Goal: Task Accomplishment & Management: Manage account settings

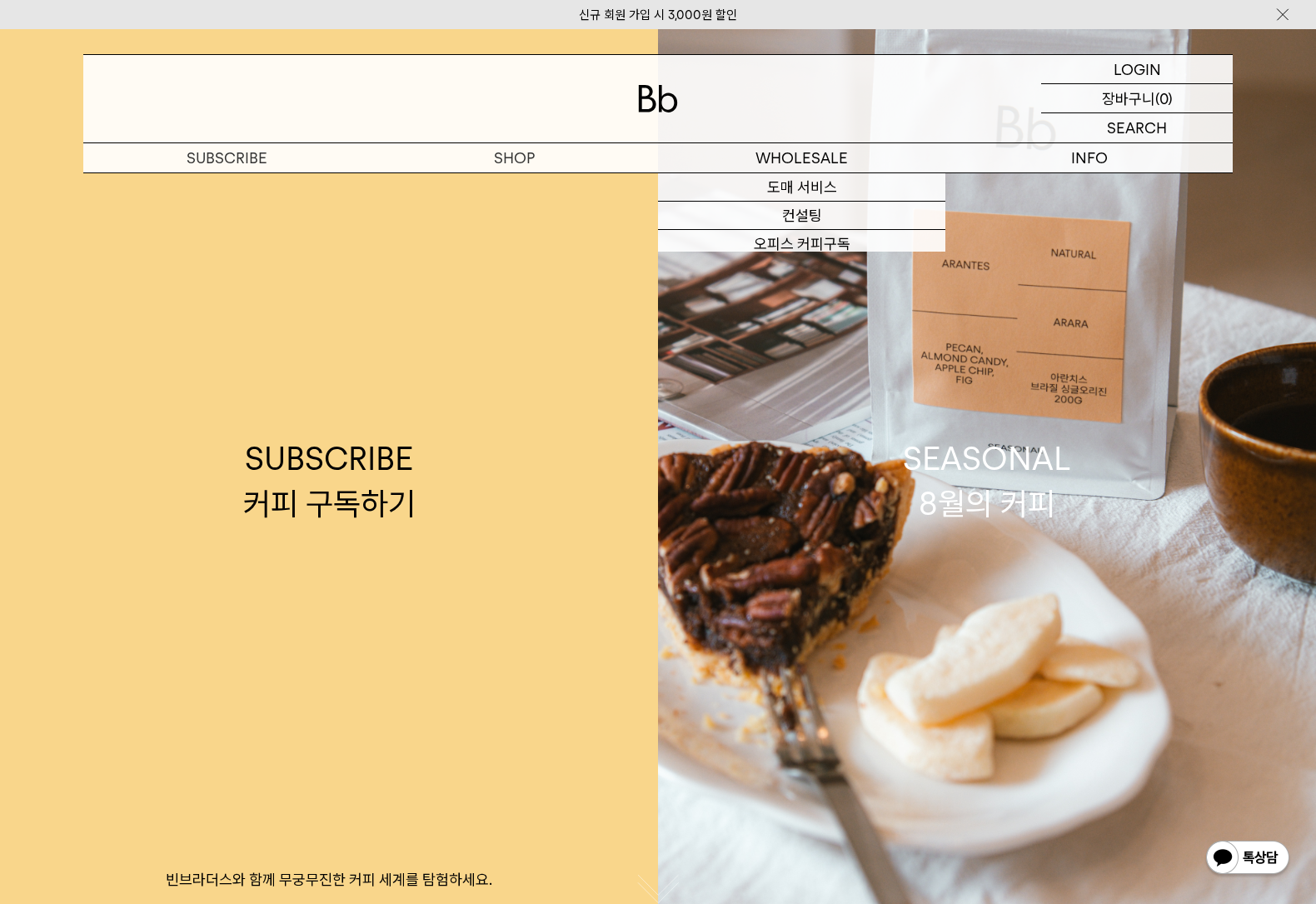
click at [0, 0] on p "로그인" at bounding box center [0, 0] width 0 height 0
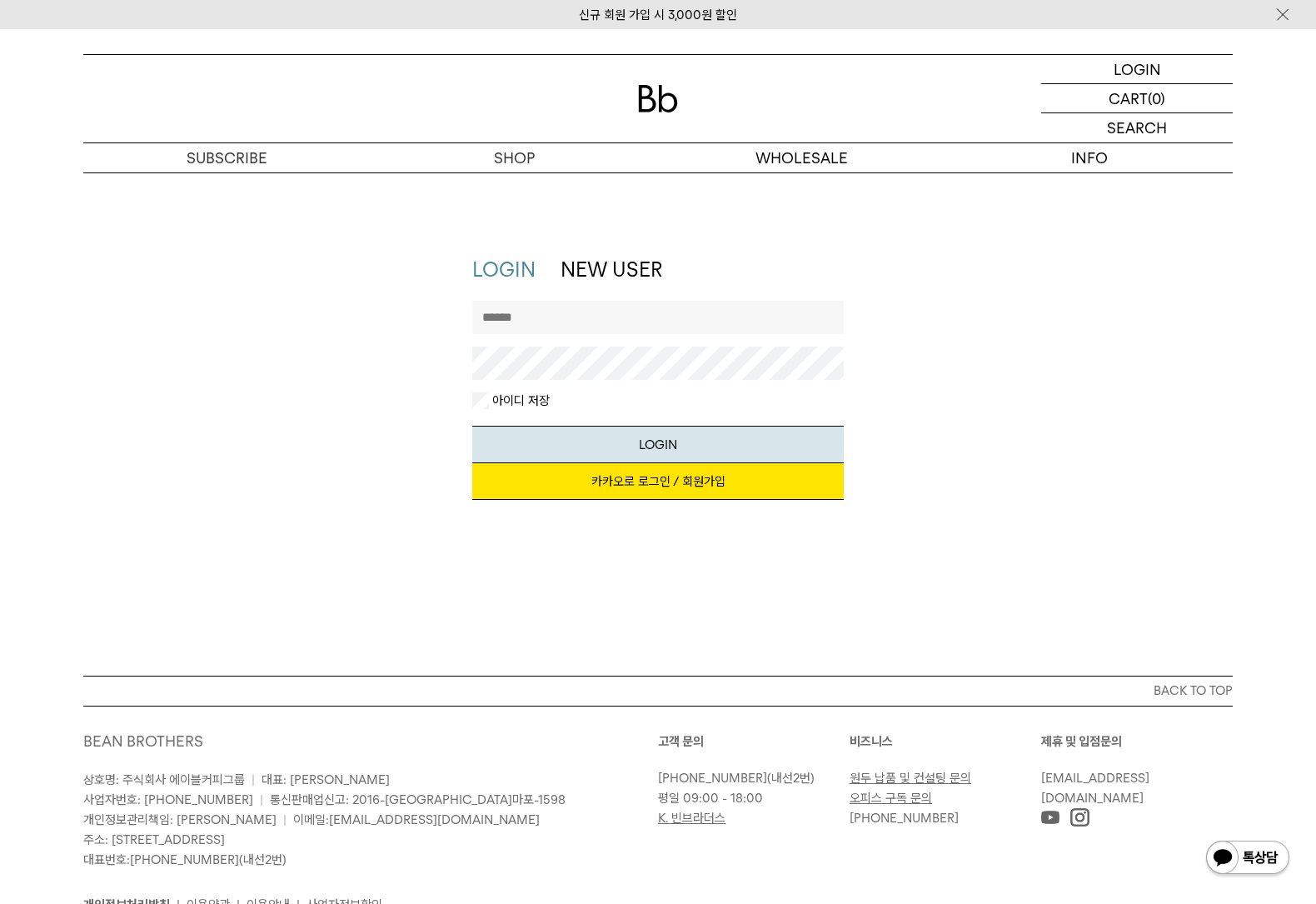
click at [661, 229] on div "LOGIN LOGIN NEW USER 지금 가입하시면 3,000원 쿠폰과 매월 회원 전용 커피 혜택을 드려요. 카카오로 로그인 / 회원가입 아…" at bounding box center [658, 424] width 1316 height 504
click at [628, 334] on div at bounding box center [658, 346] width 373 height 92
click at [632, 323] on input "text" at bounding box center [658, 317] width 373 height 34
click at [885, 433] on div "LOGIN NEW USER 지금 가입하시면 3,000원 쿠폰과 매월 회원 전용 커피 혜택을 드려요. 카카오로 로그인 / 회원가입 아이디로 로그…" at bounding box center [658, 385] width 1166 height 261
click at [763, 463] on link "카카오로 로그인 / 회원가입" at bounding box center [658, 481] width 373 height 36
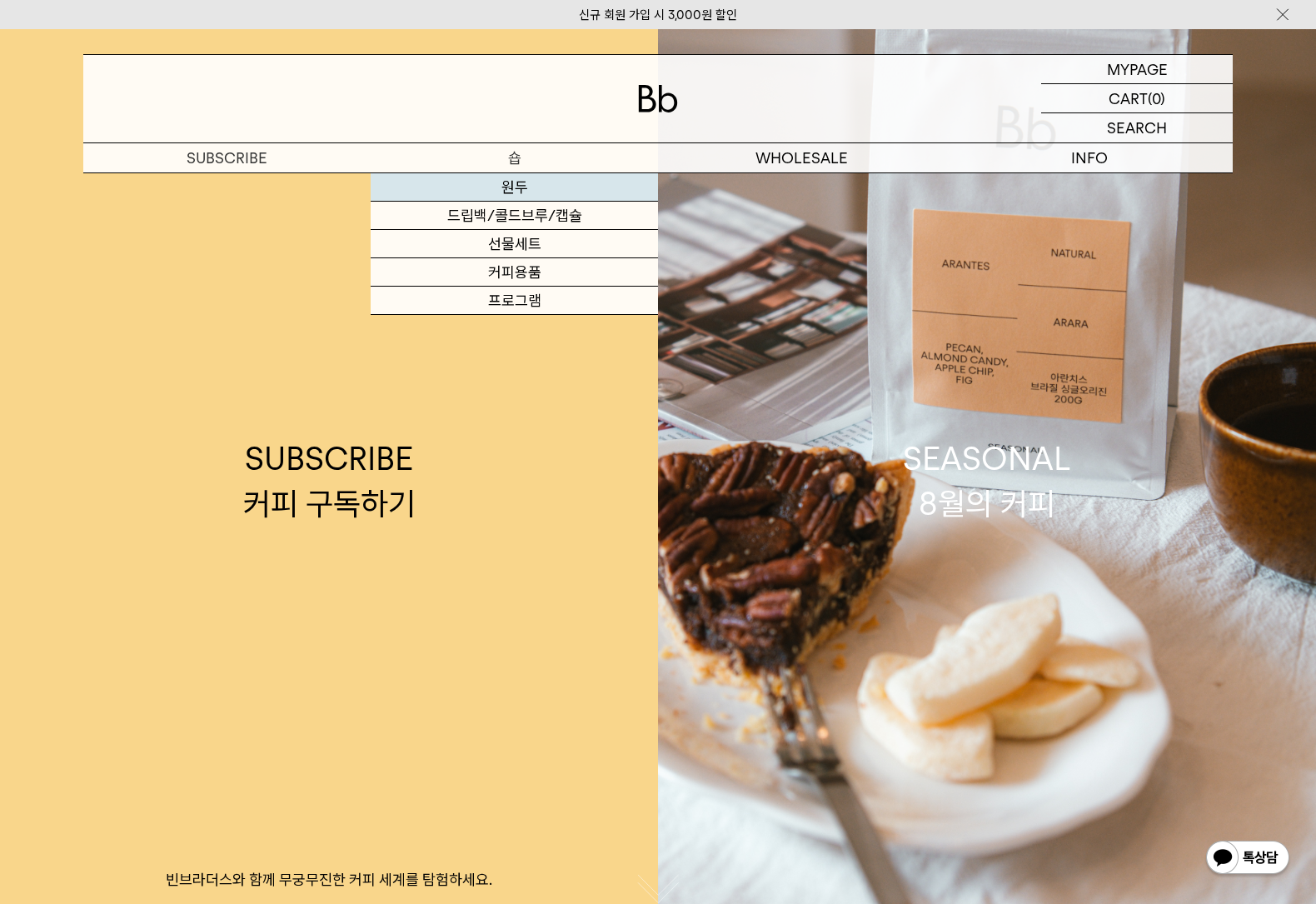
click at [498, 187] on link "원두" at bounding box center [515, 187] width 288 height 29
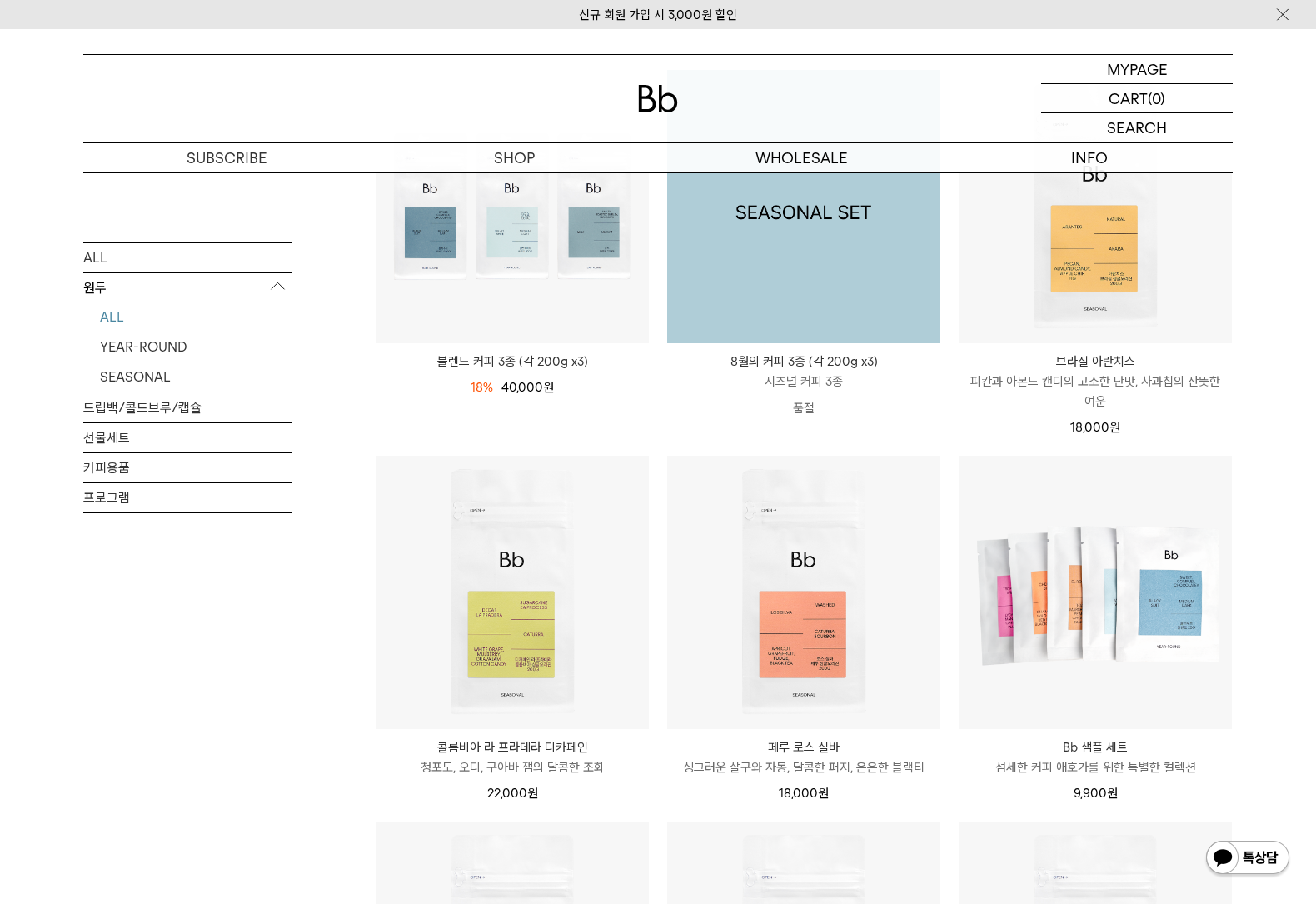
scroll to position [292, 0]
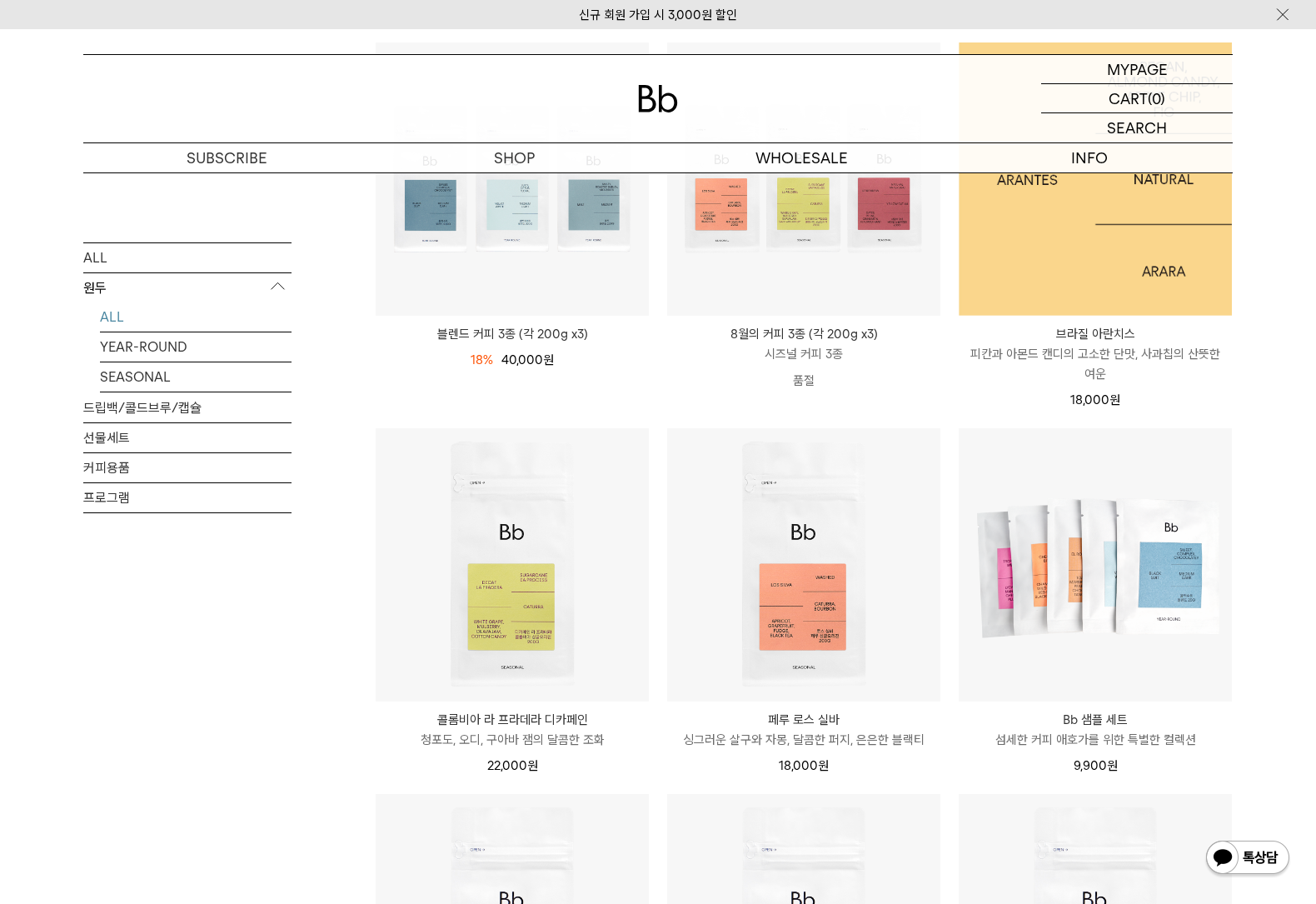
click at [1133, 230] on img at bounding box center [1095, 178] width 273 height 273
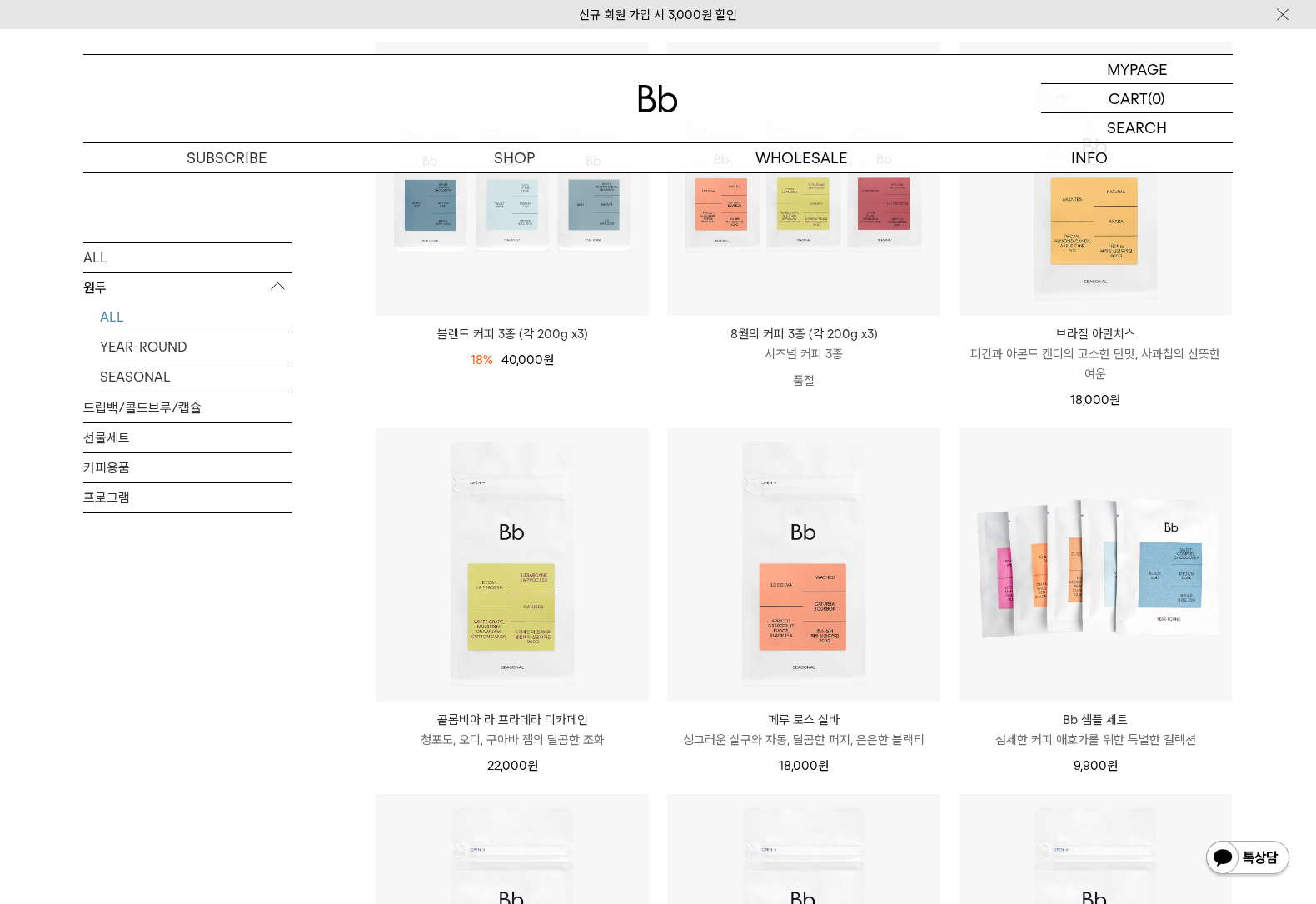
scroll to position [426, 0]
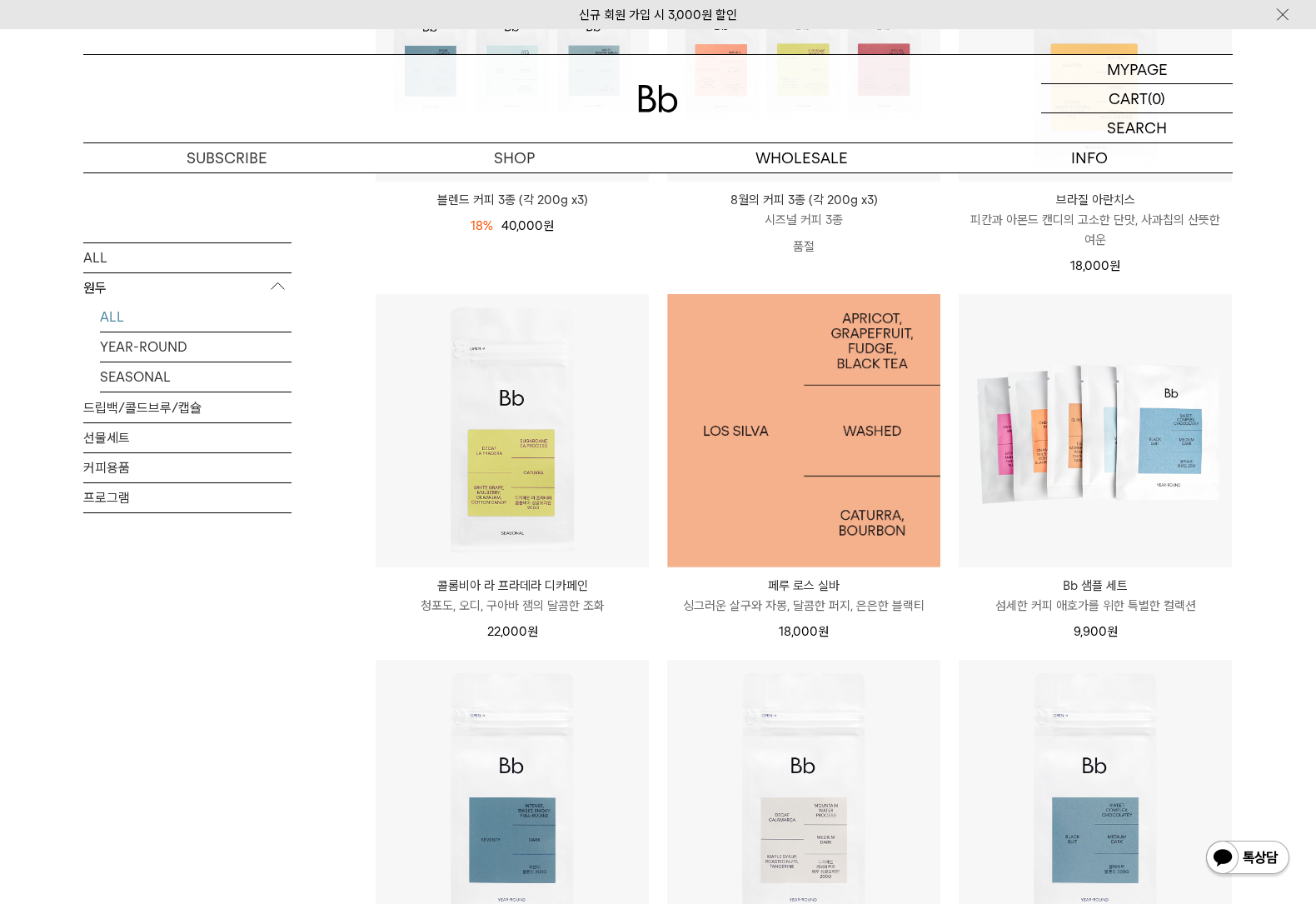
click at [816, 462] on img at bounding box center [803, 430] width 273 height 273
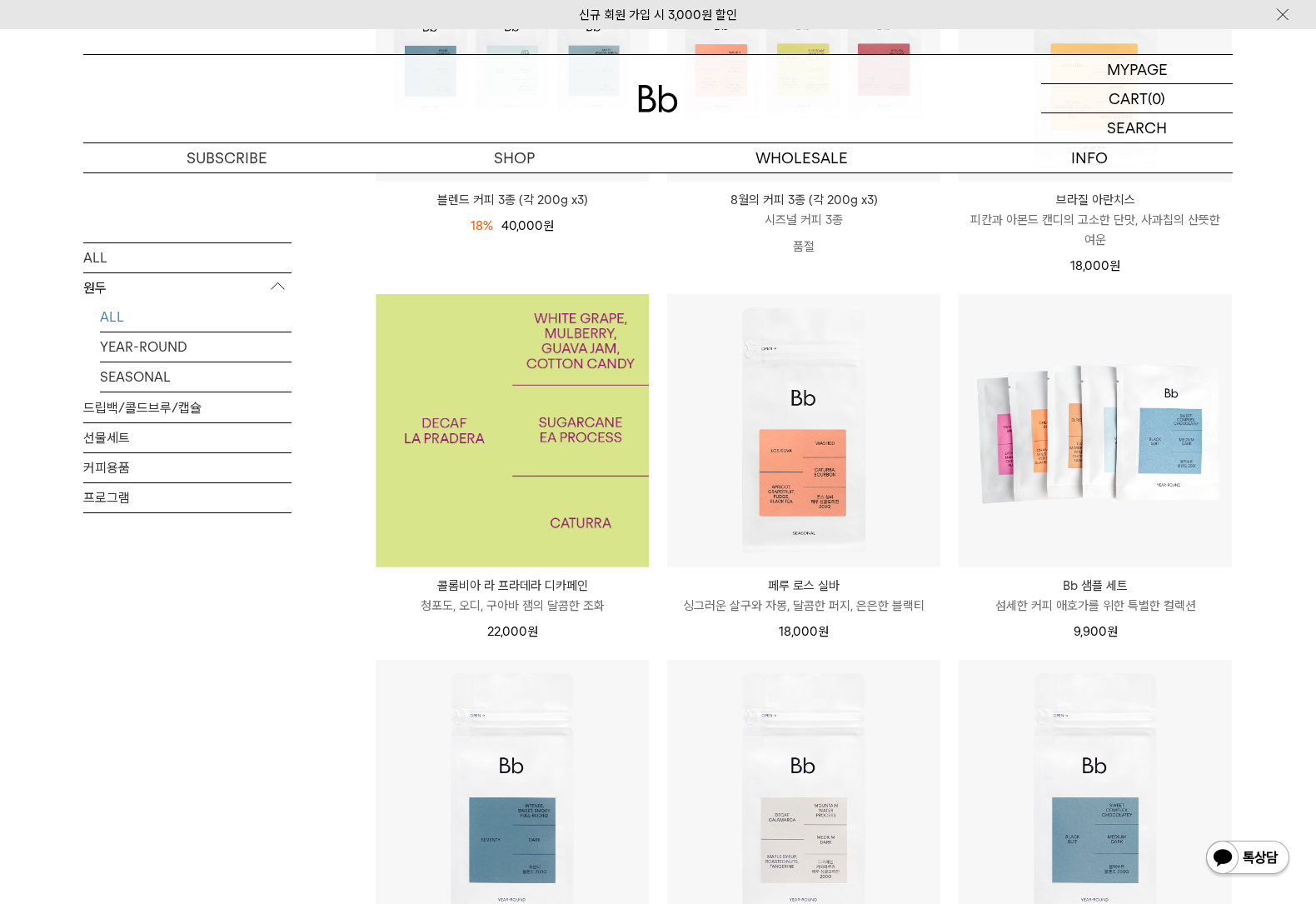
click at [511, 455] on img at bounding box center [512, 430] width 273 height 273
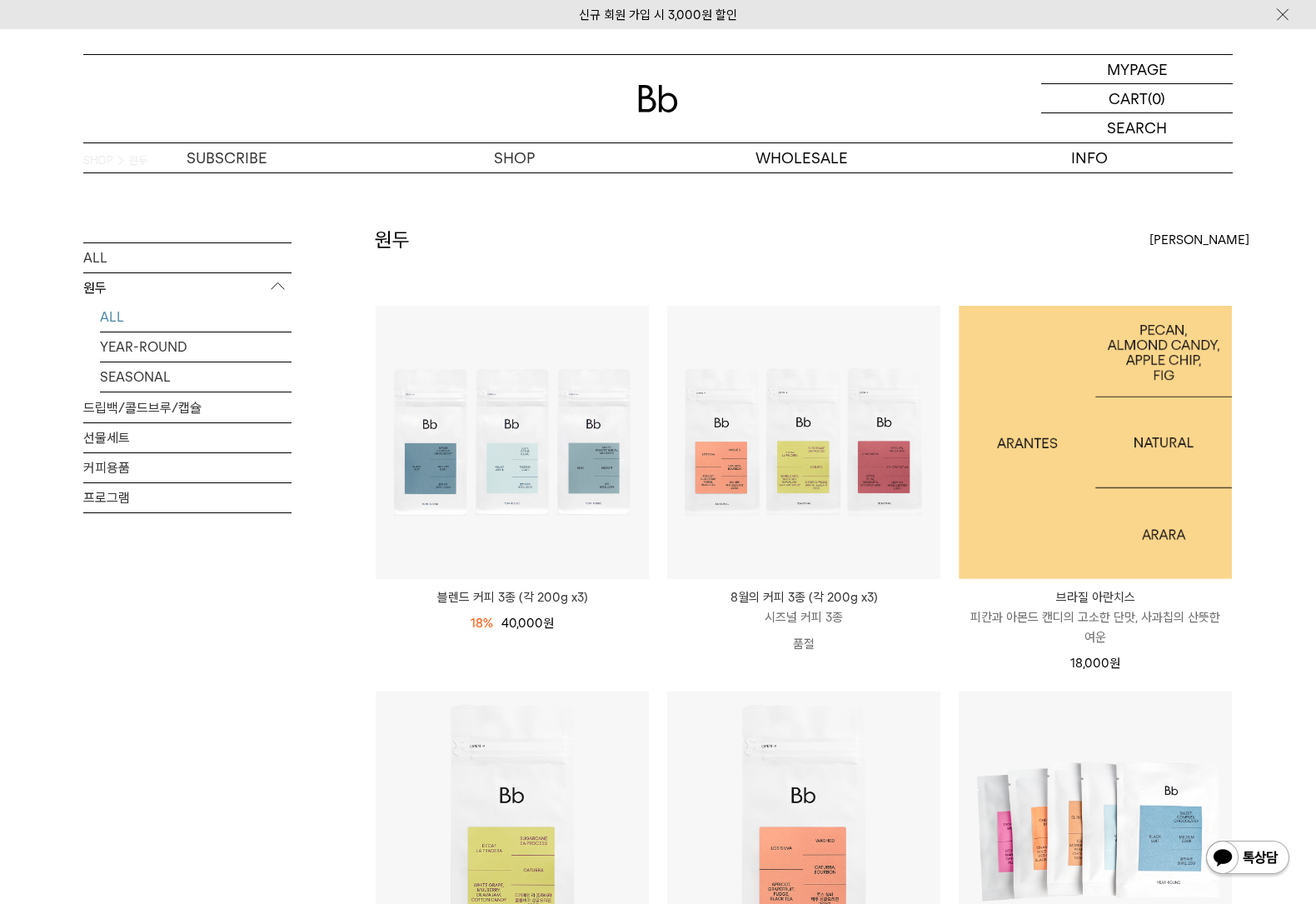
scroll to position [0, 0]
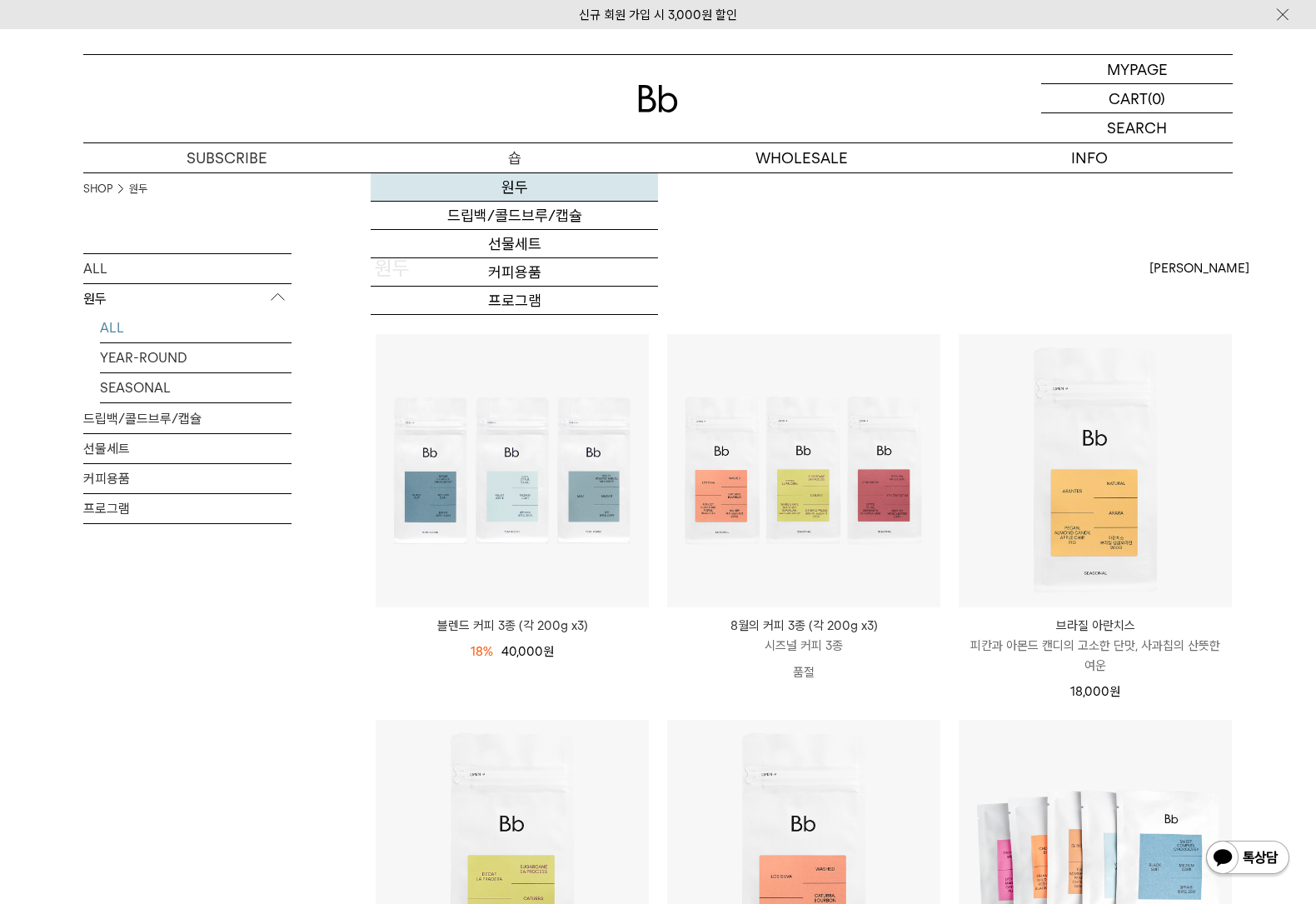
click at [514, 195] on link "원두" at bounding box center [515, 187] width 288 height 29
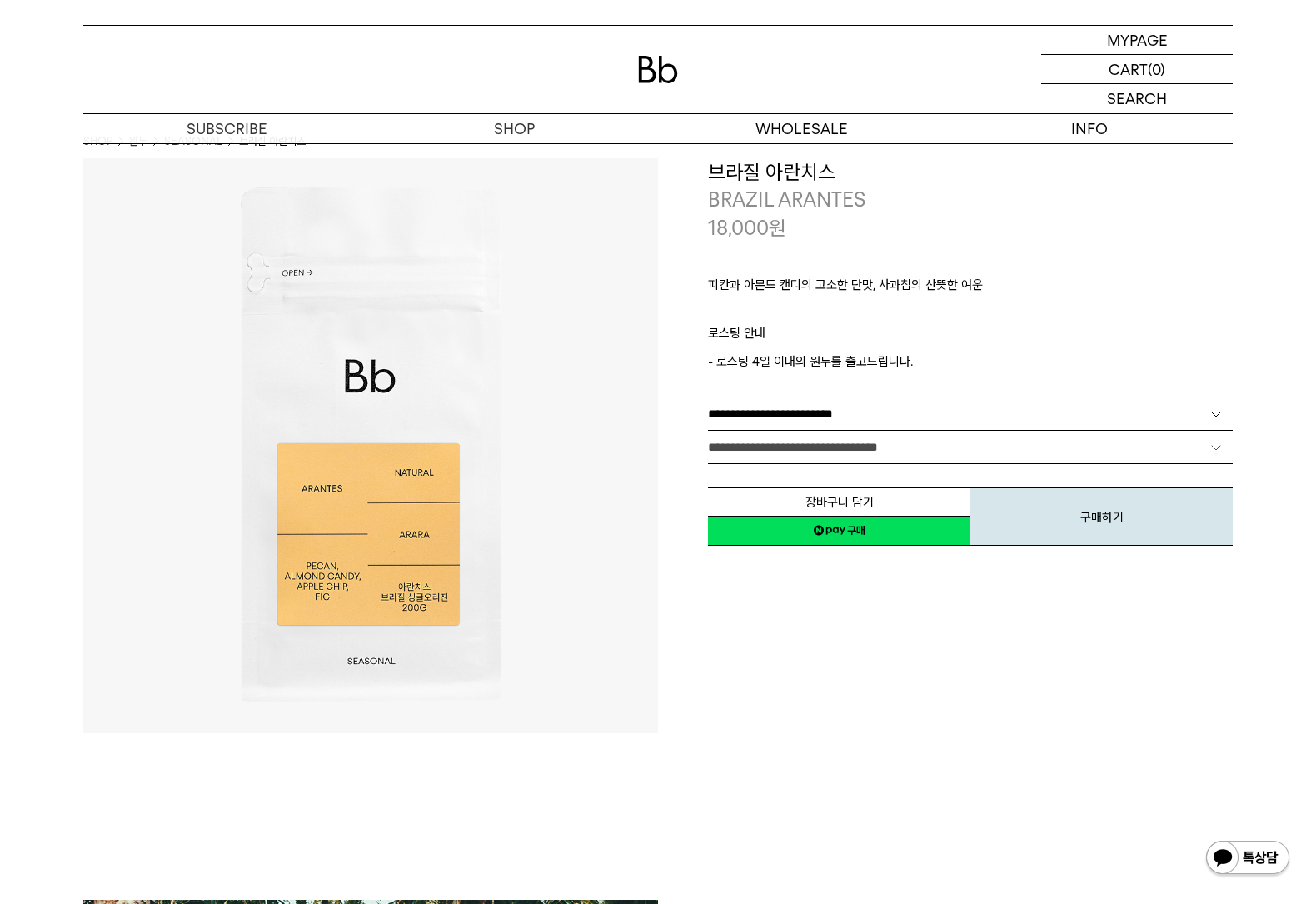
scroll to position [19, 0]
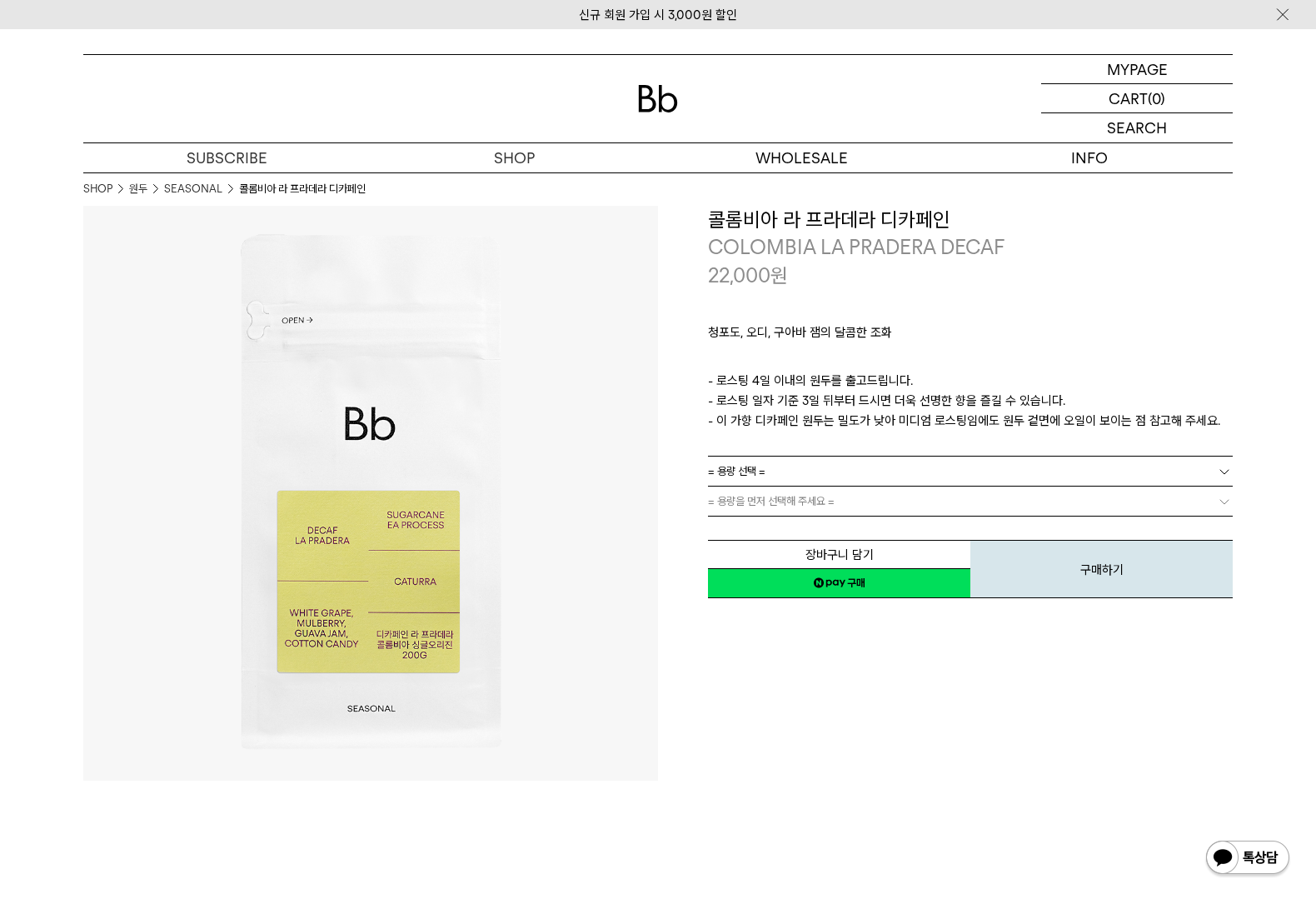
click at [0, 0] on div at bounding box center [0, 0] width 0 height 0
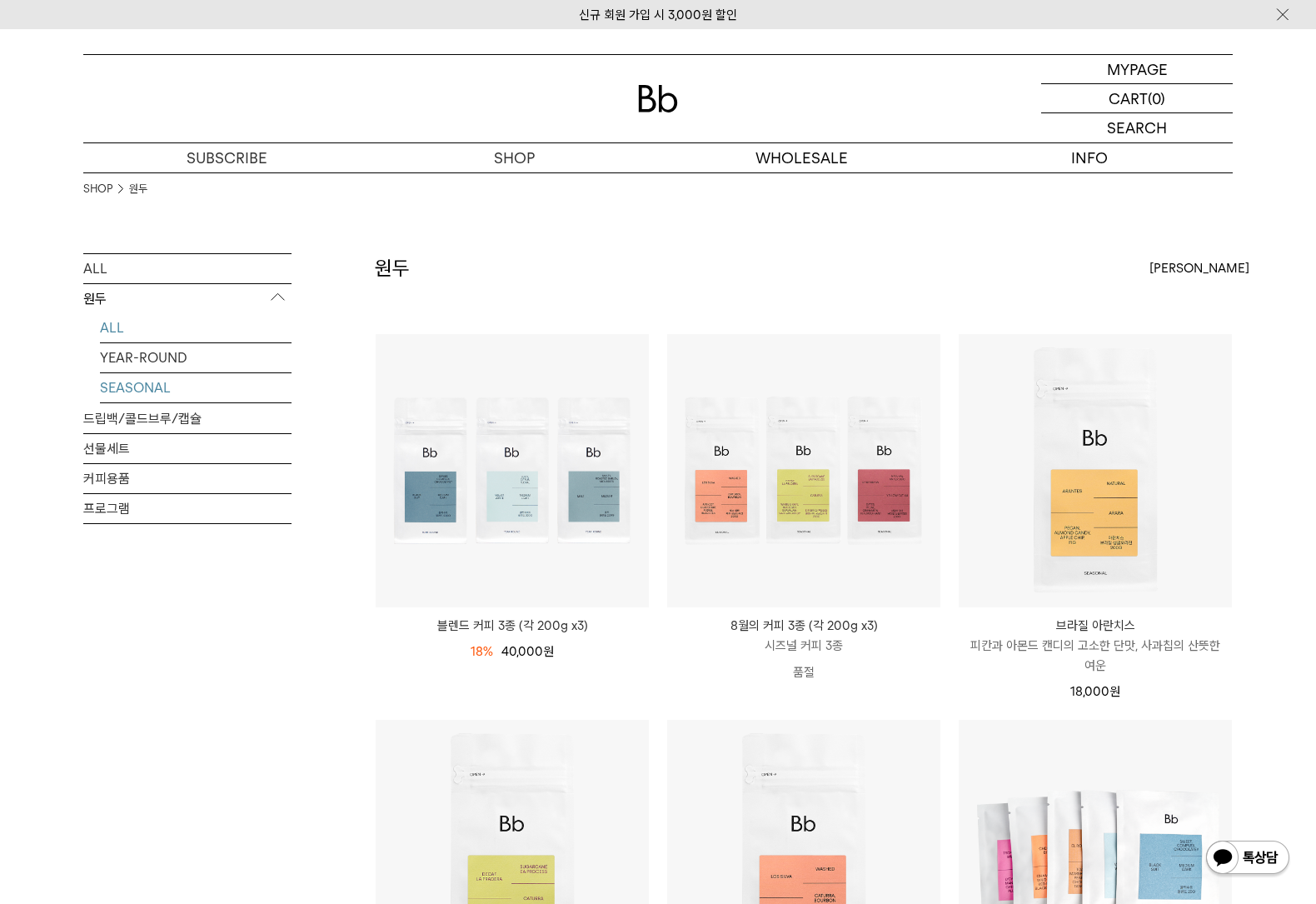
click at [164, 392] on link "SEASONAL" at bounding box center [195, 388] width 191 height 30
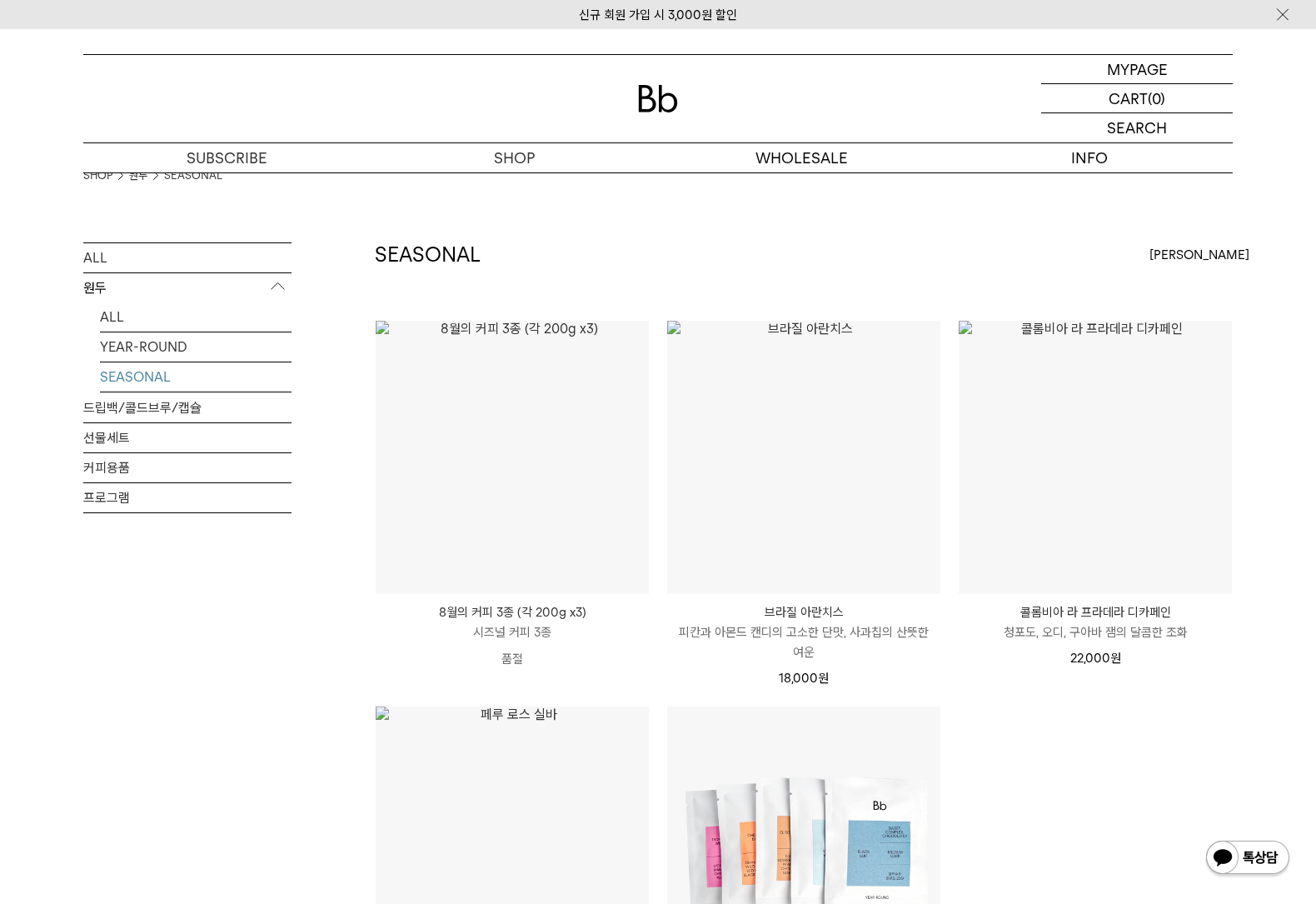
scroll to position [31, 0]
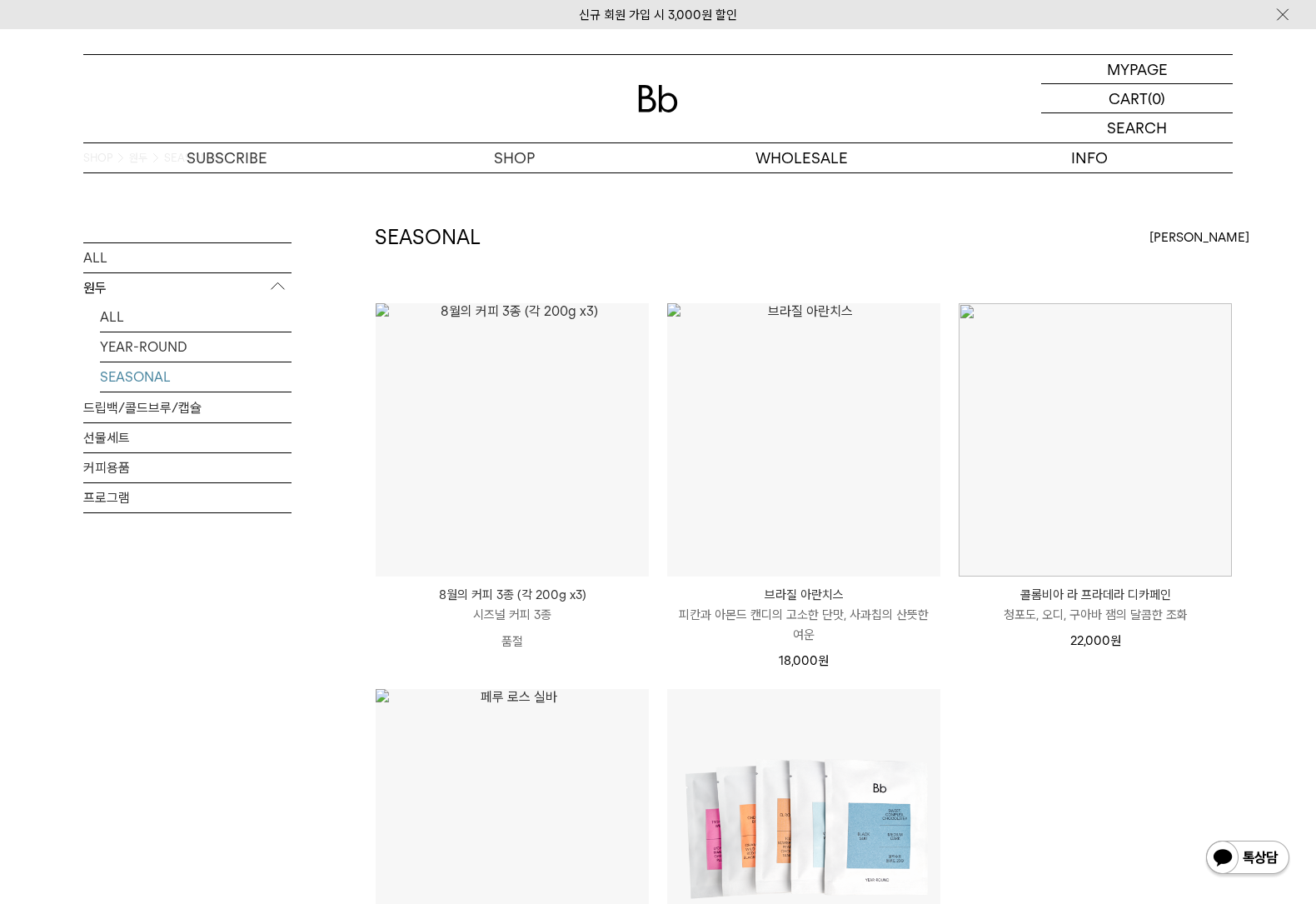
click at [0, 0] on img at bounding box center [0, 0] width 0 height 0
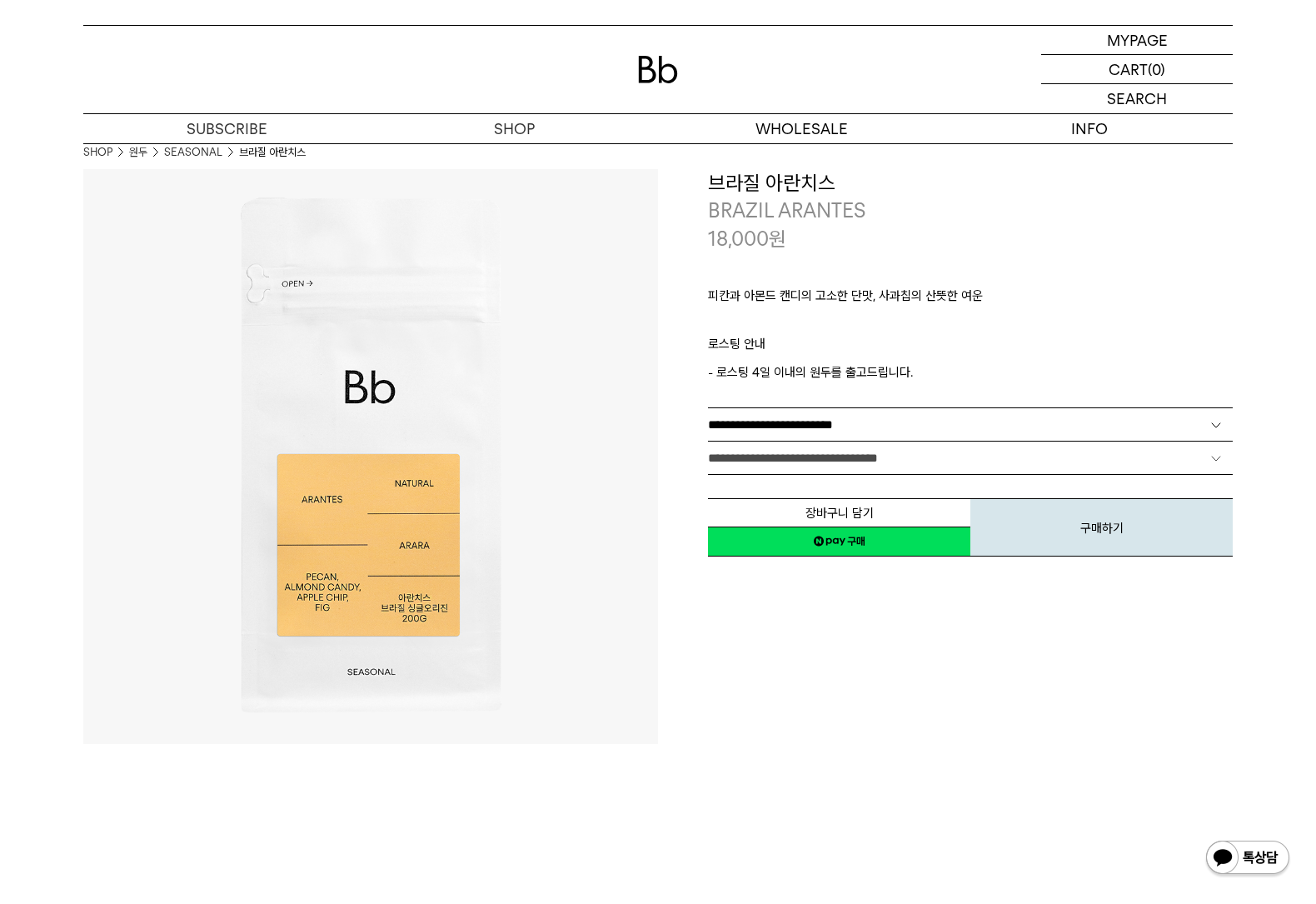
scroll to position [22, 0]
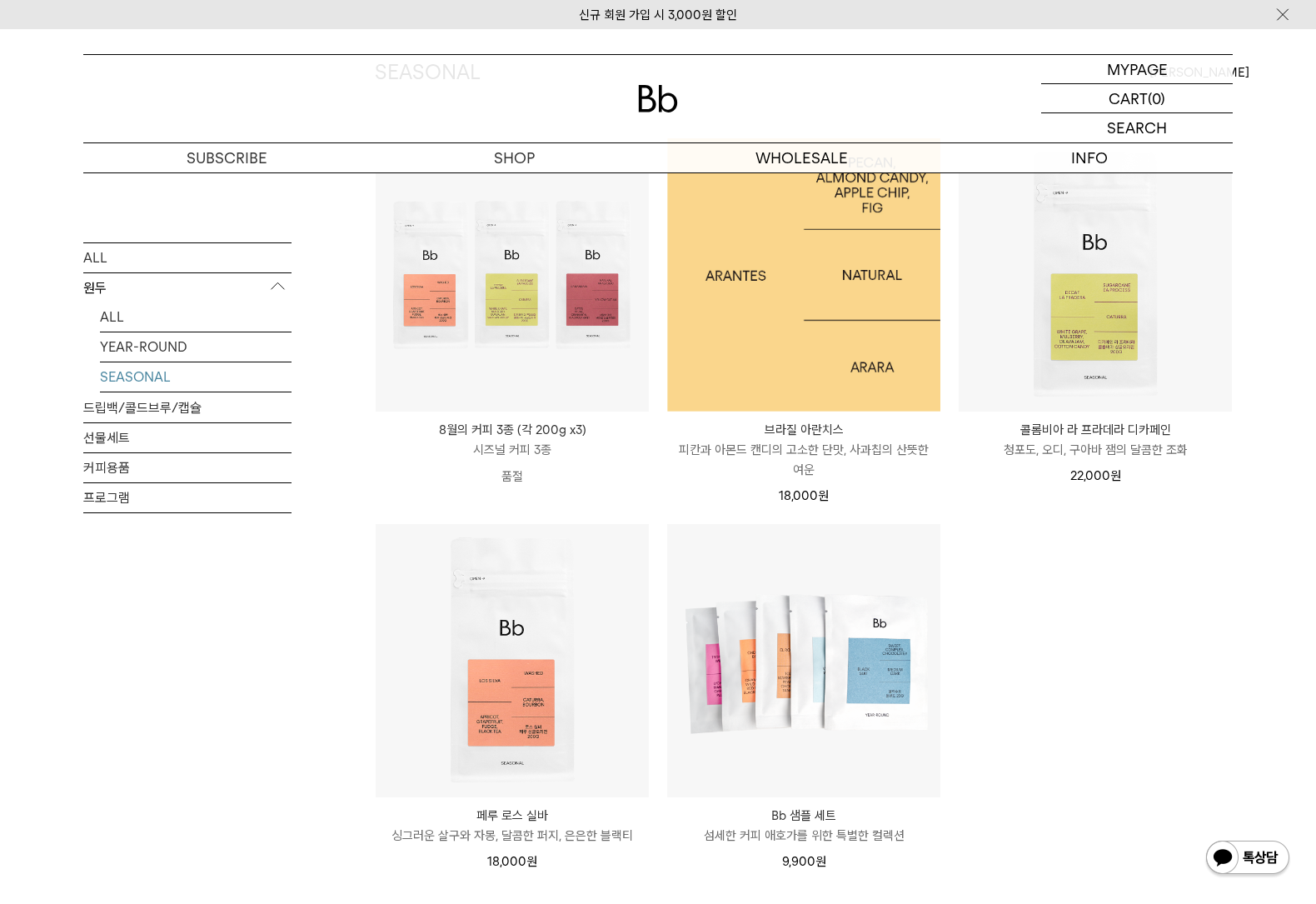
scroll to position [348, 0]
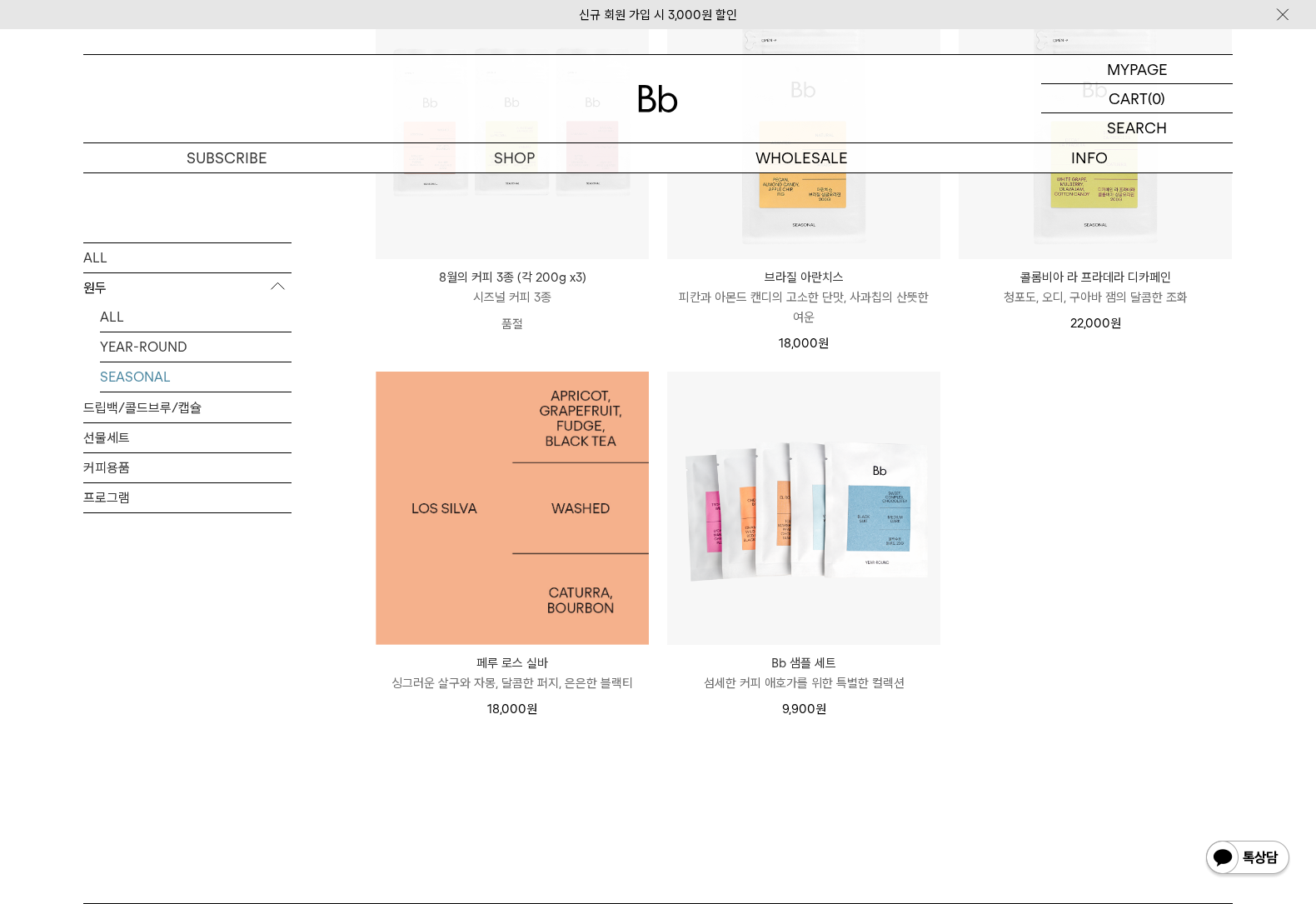
click at [505, 506] on img at bounding box center [512, 508] width 273 height 273
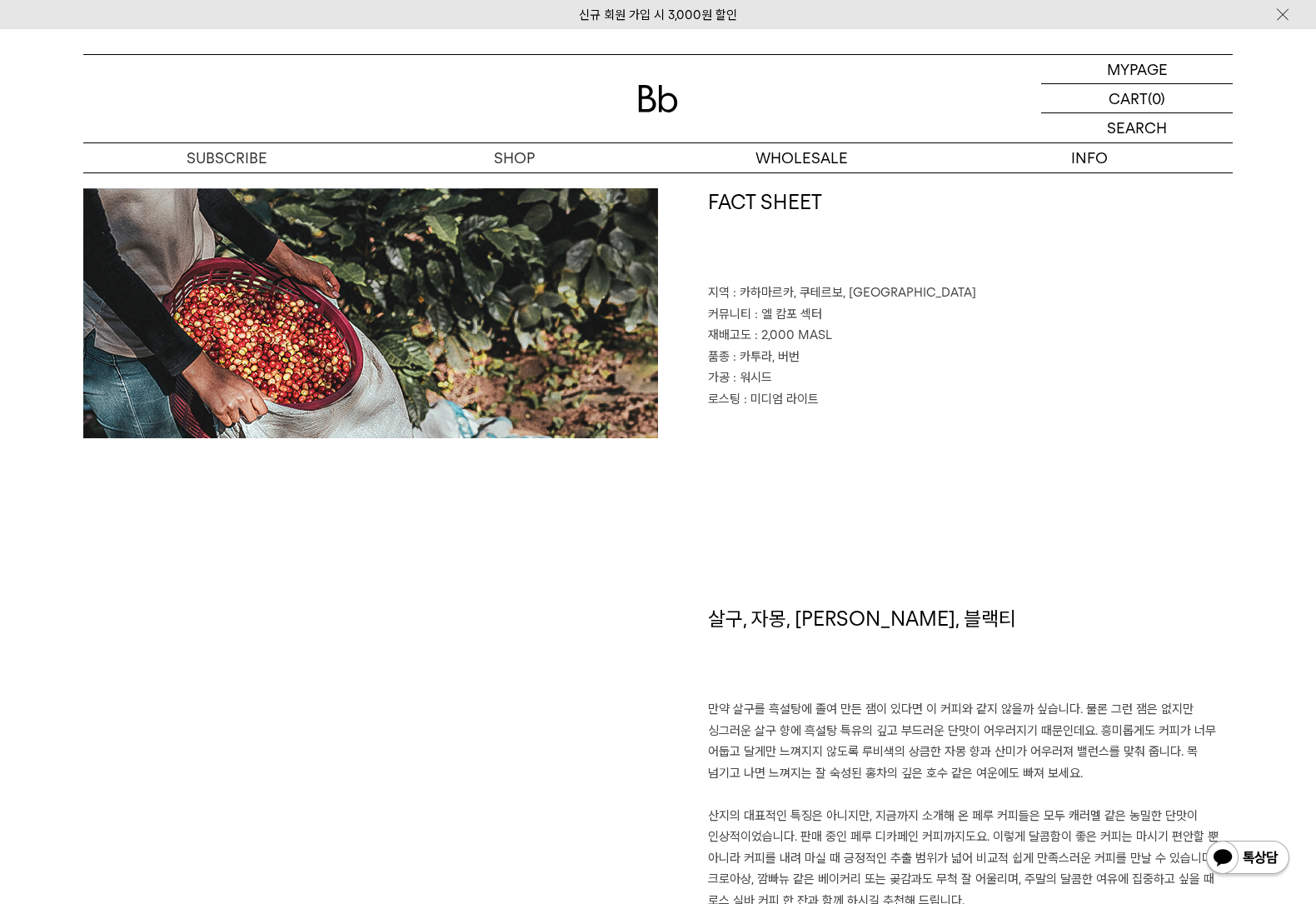
scroll to position [810, 0]
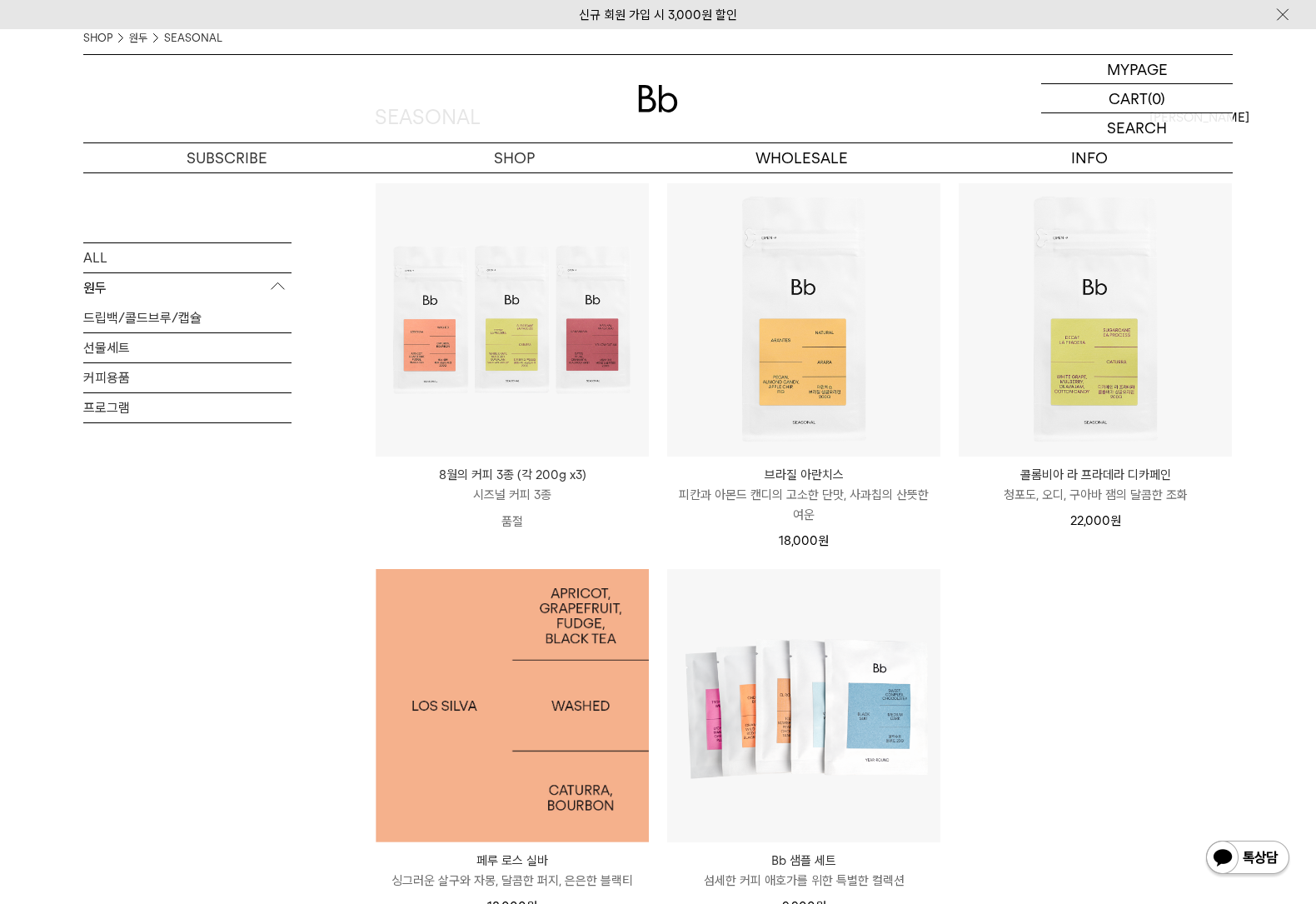
scroll to position [30, 0]
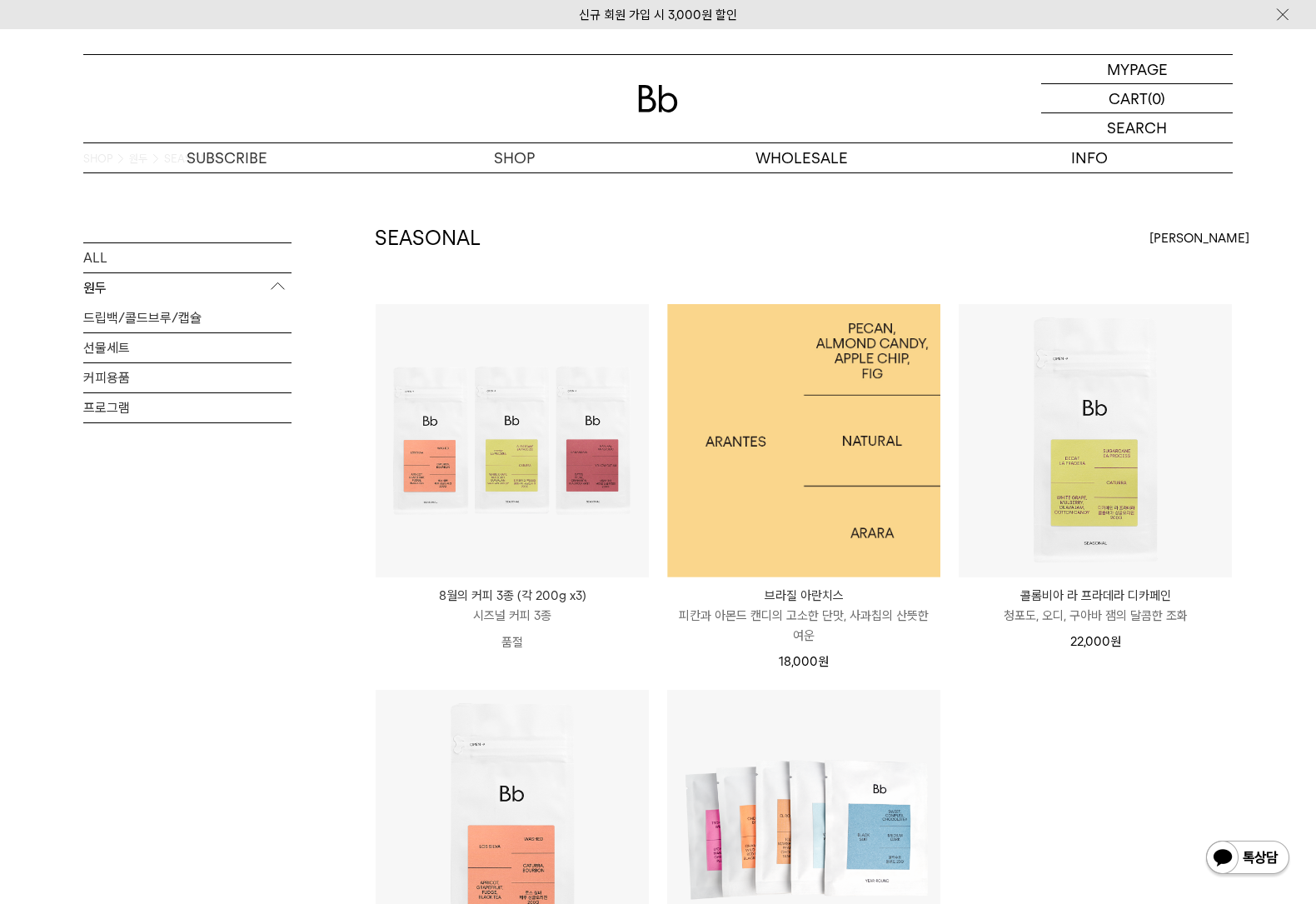
click at [940, 463] on img at bounding box center [803, 441] width 273 height 273
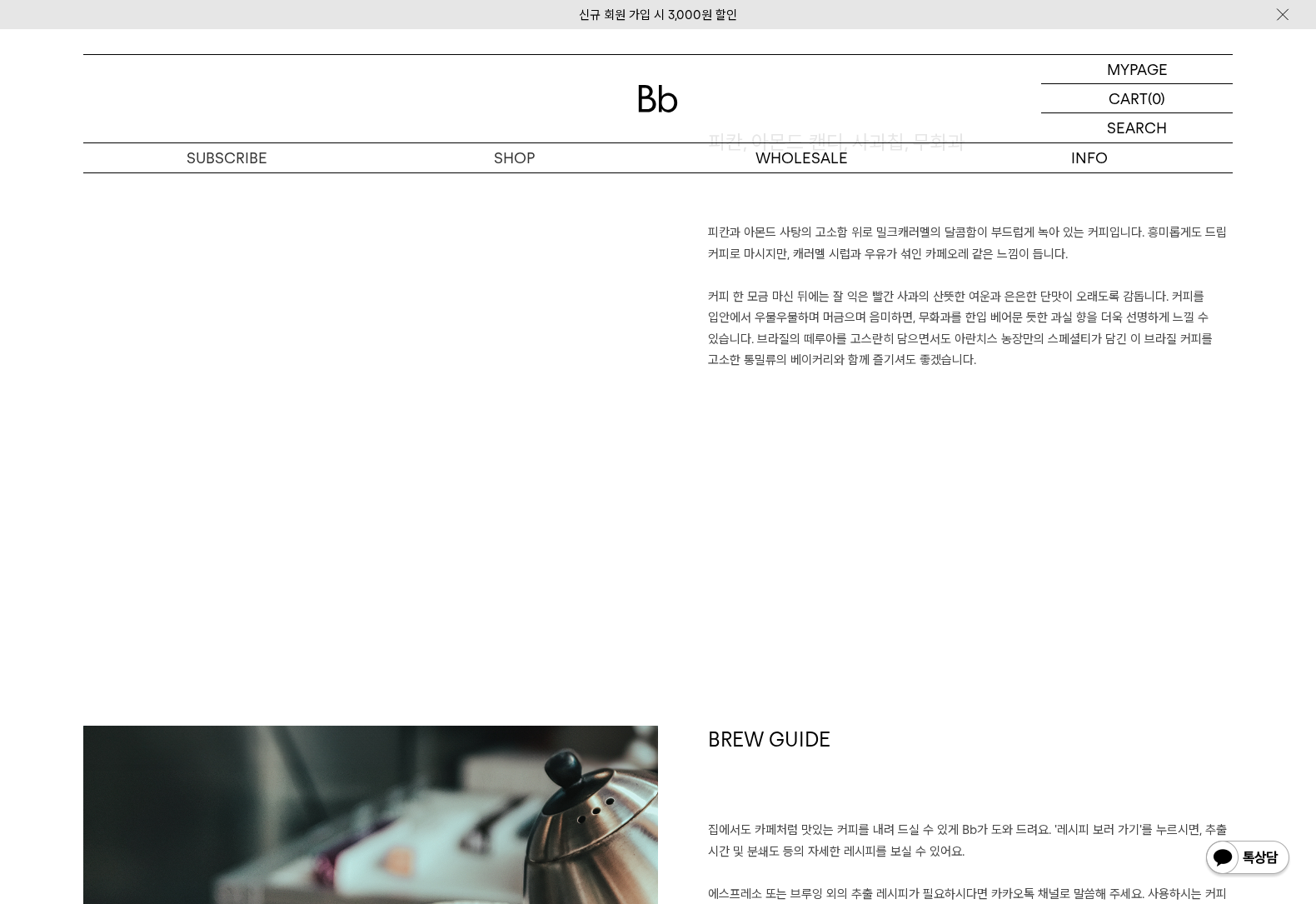
scroll to position [1354, 0]
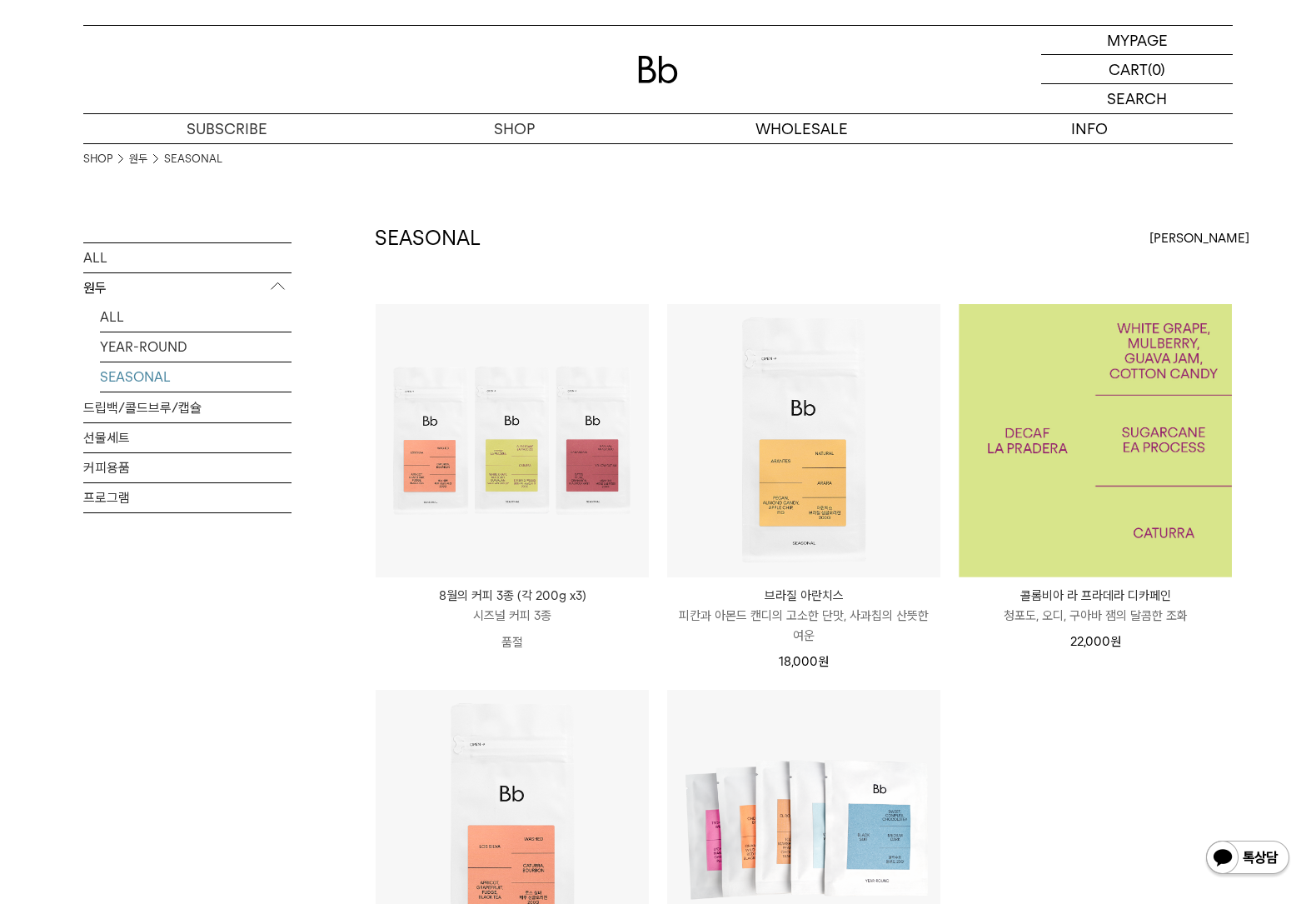
click at [1126, 420] on img at bounding box center [1095, 441] width 273 height 273
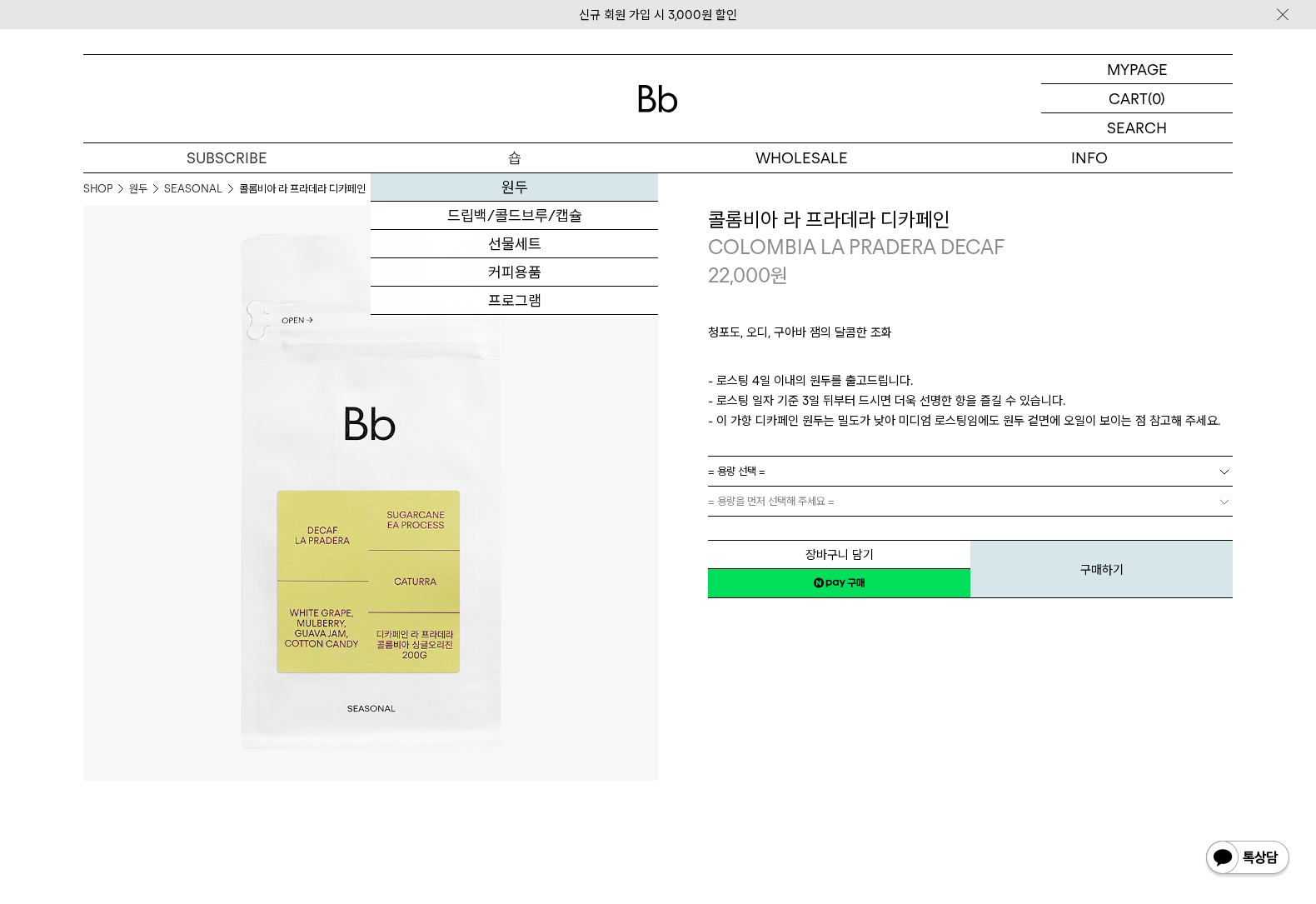
click at [513, 180] on link "원두" at bounding box center [515, 187] width 288 height 29
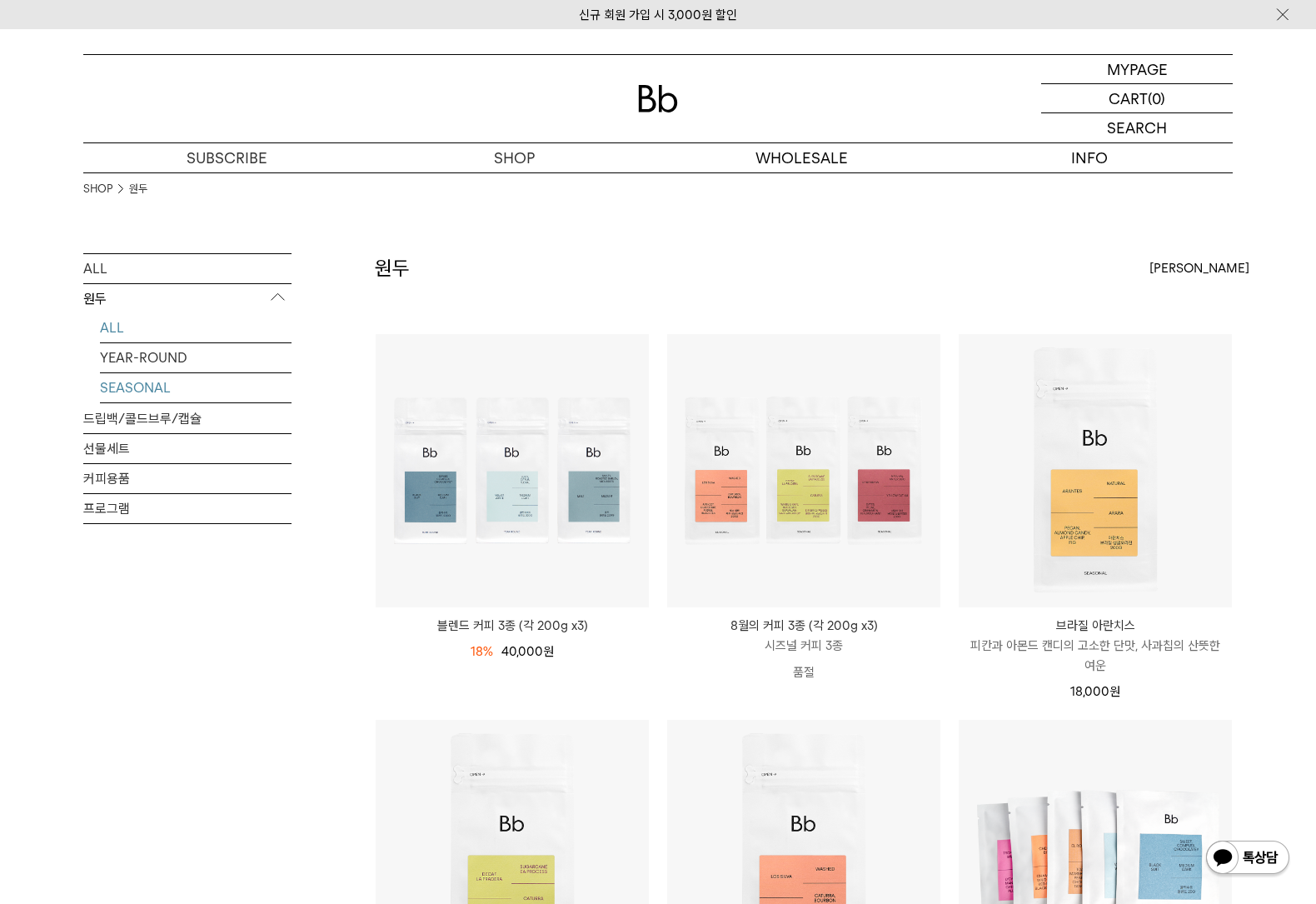
click at [170, 383] on link "SEASONAL" at bounding box center [195, 388] width 191 height 30
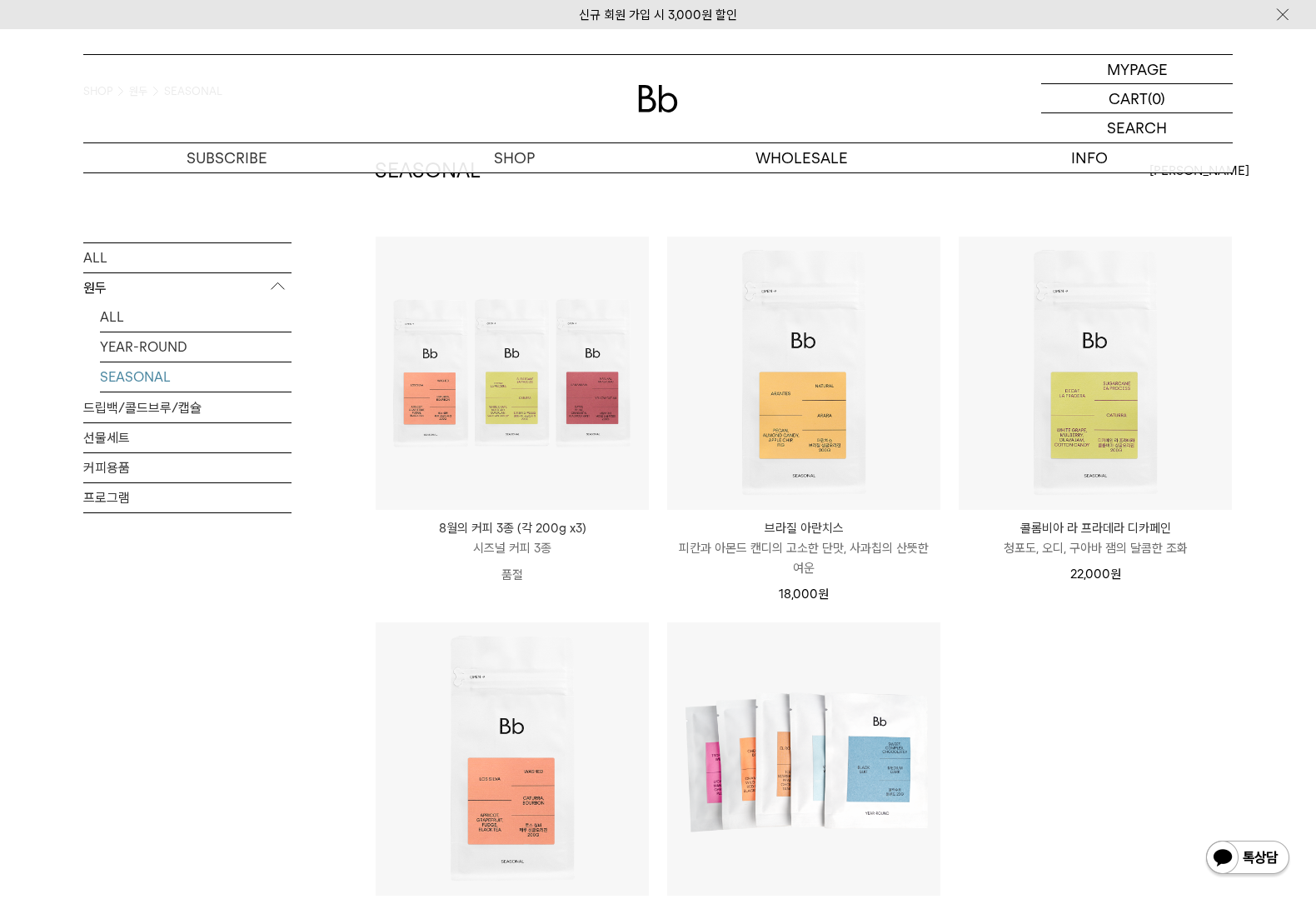
scroll to position [98, 0]
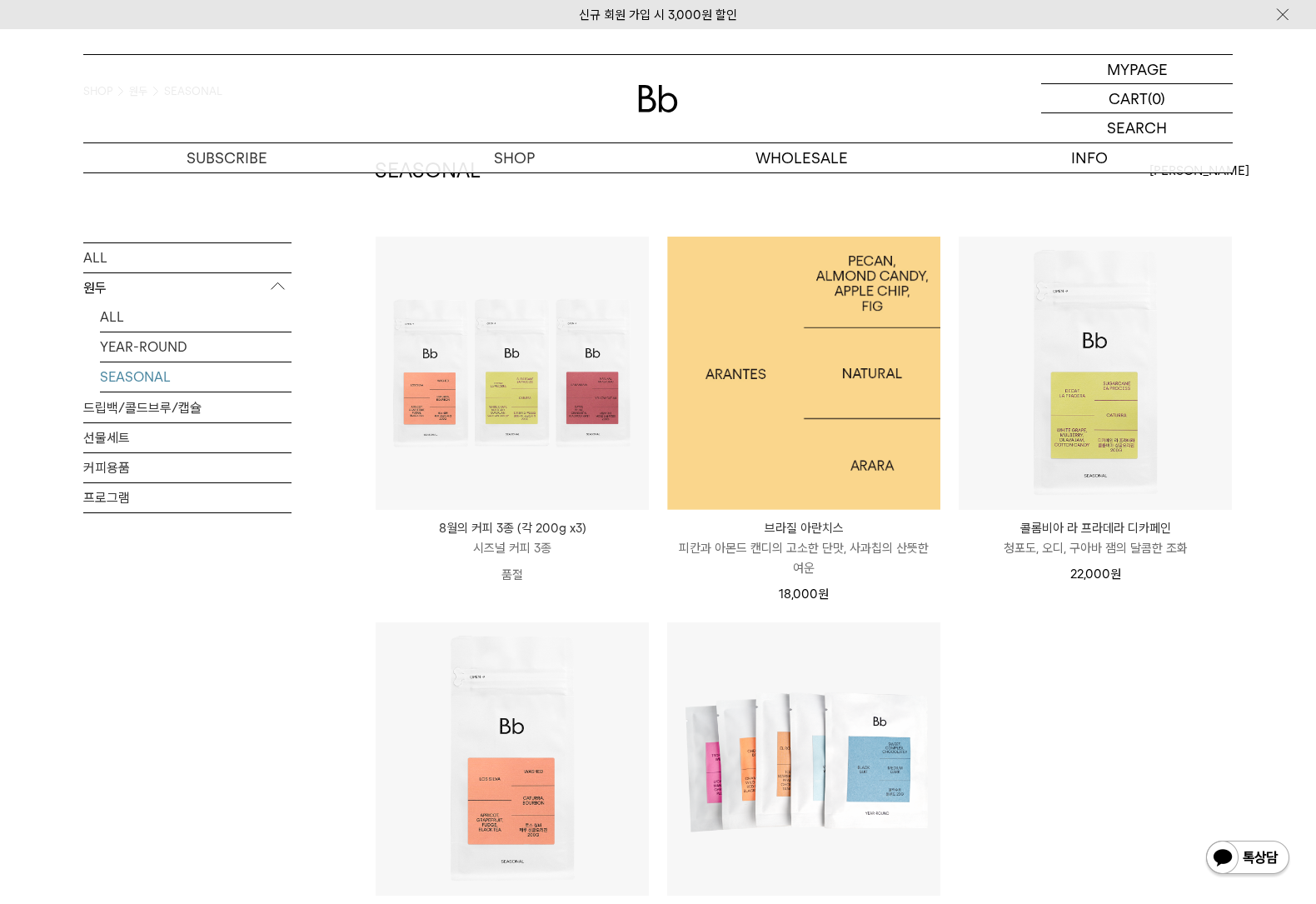
click at [789, 407] on img at bounding box center [803, 373] width 273 height 273
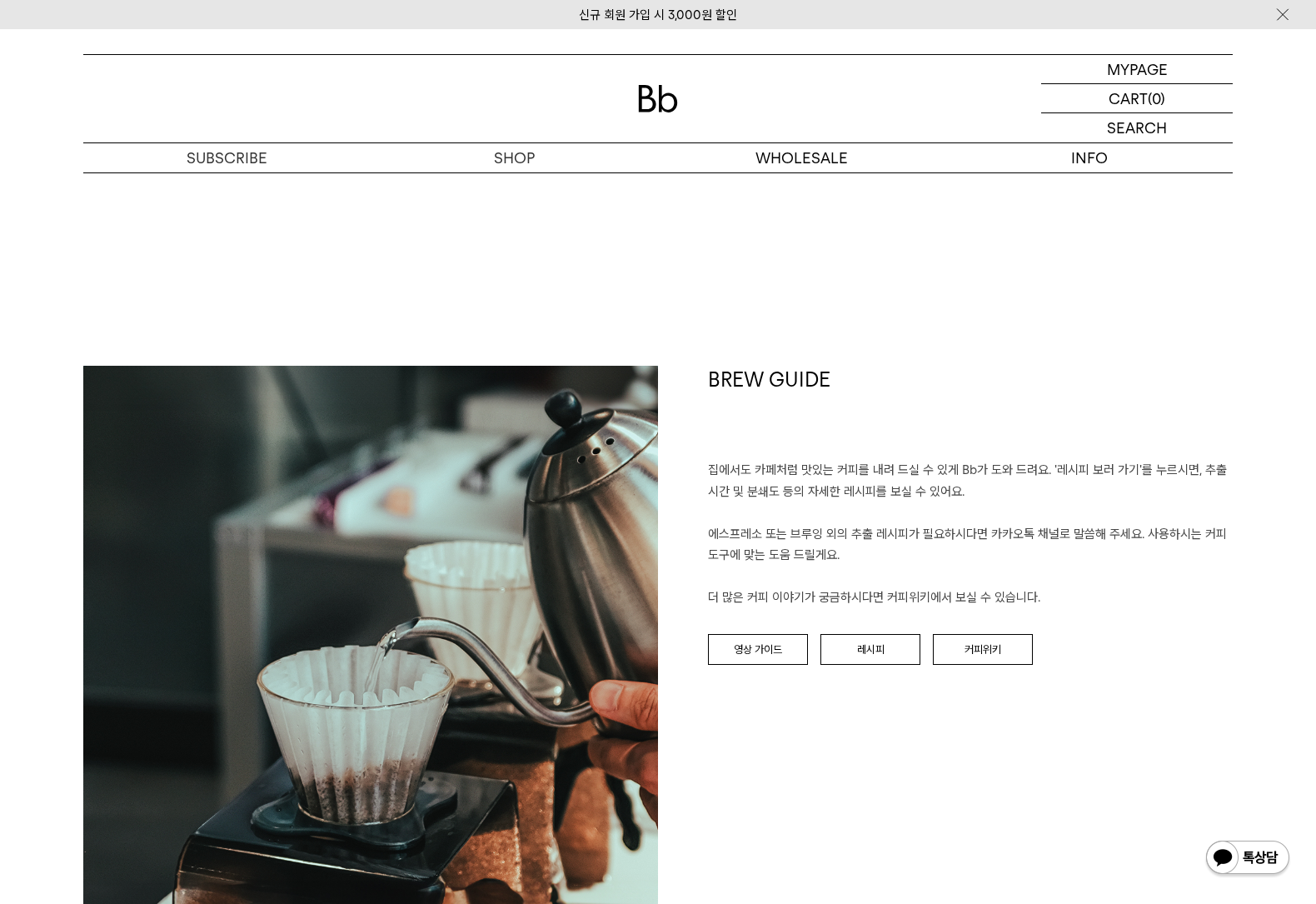
scroll to position [1598, 0]
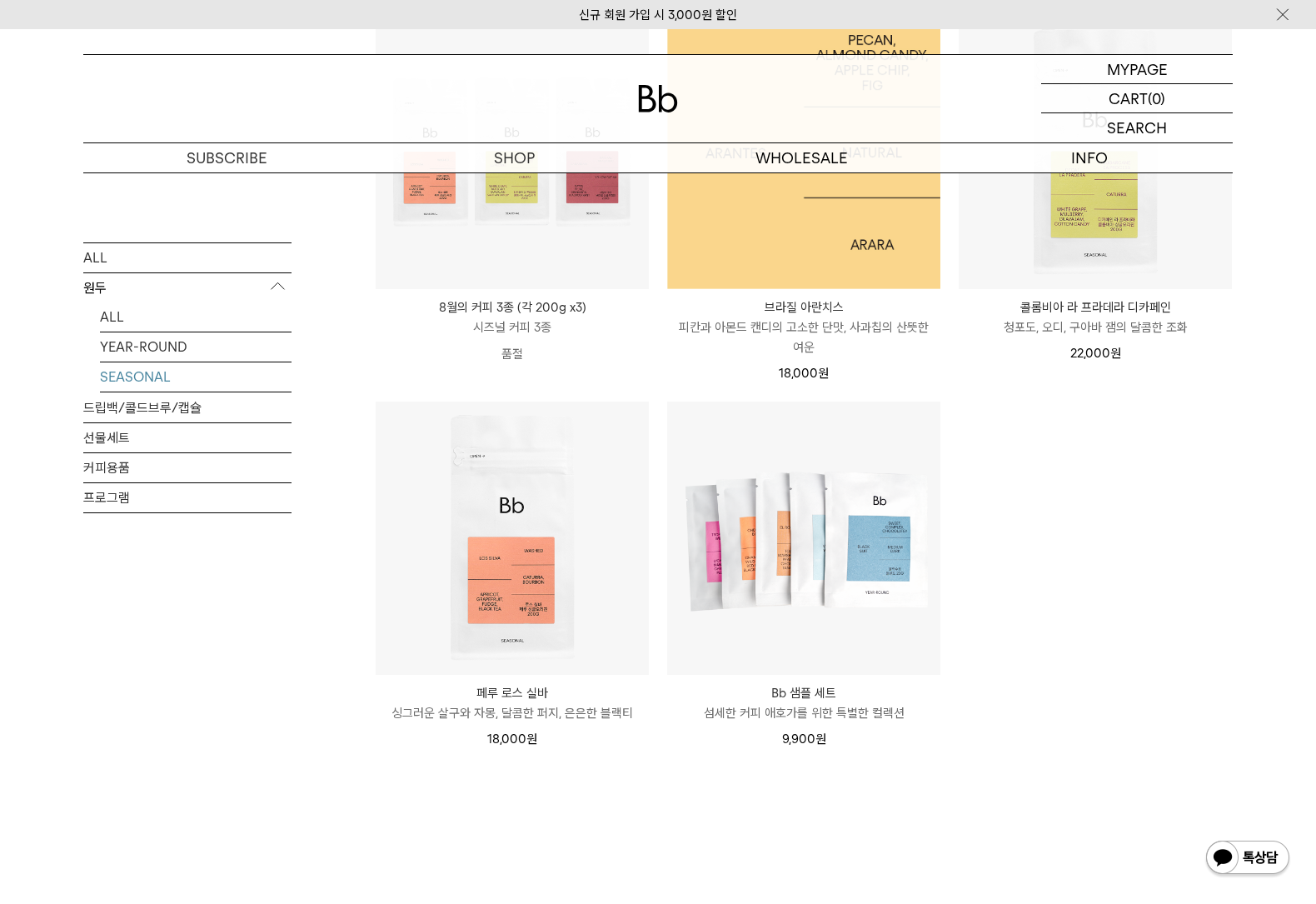
scroll to position [434, 0]
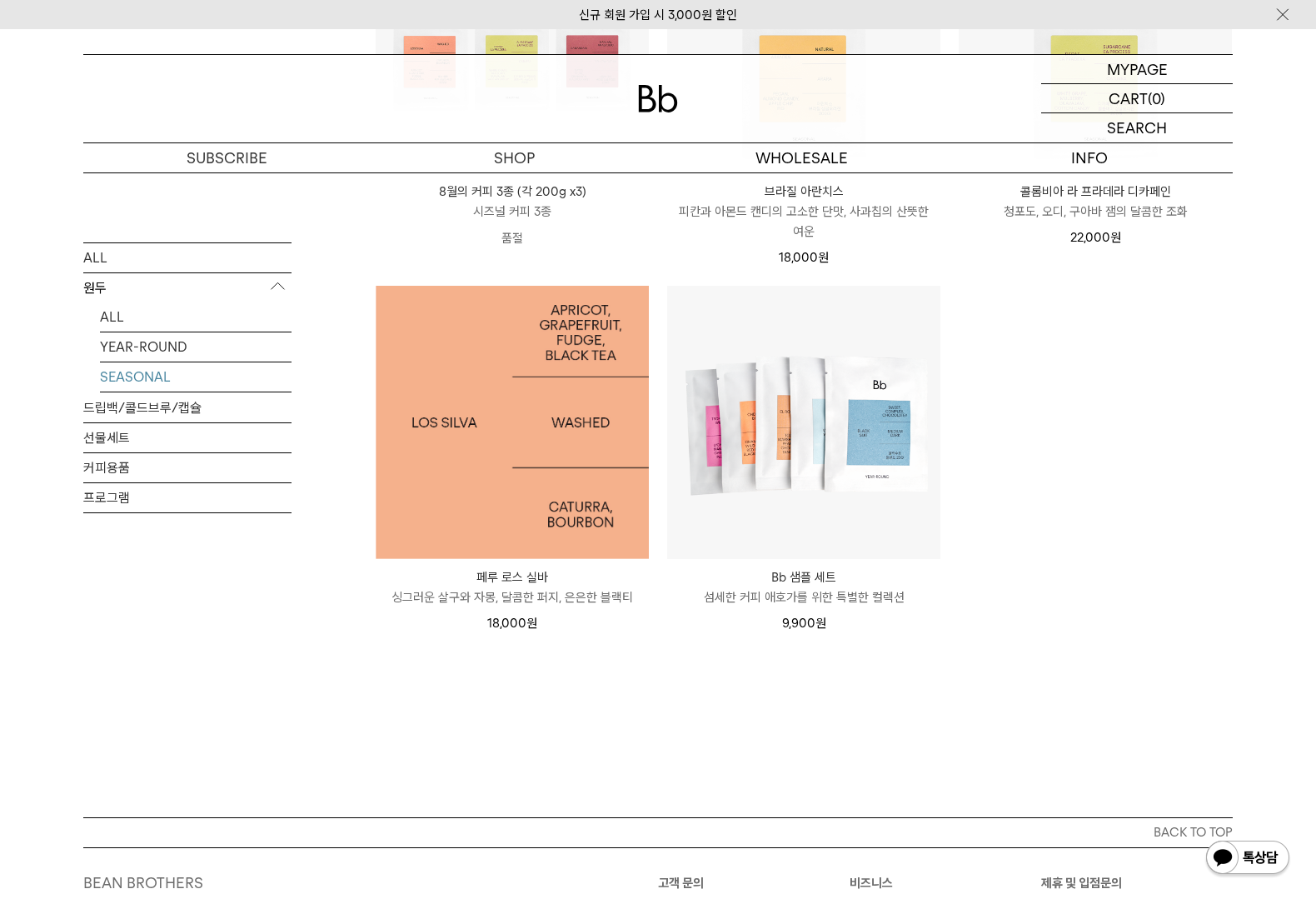
click at [572, 410] on img at bounding box center [512, 422] width 273 height 273
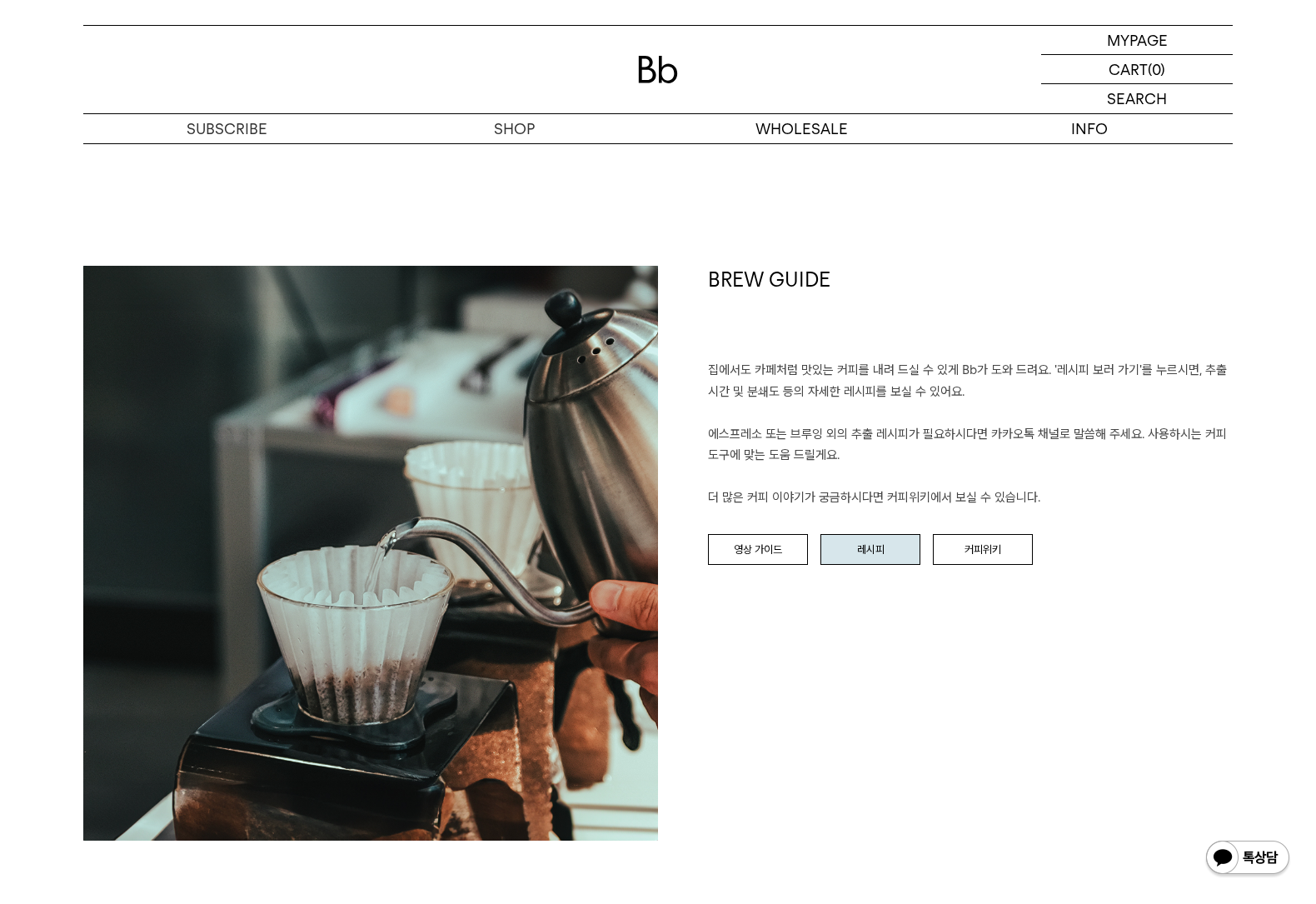
scroll to position [1707, 0]
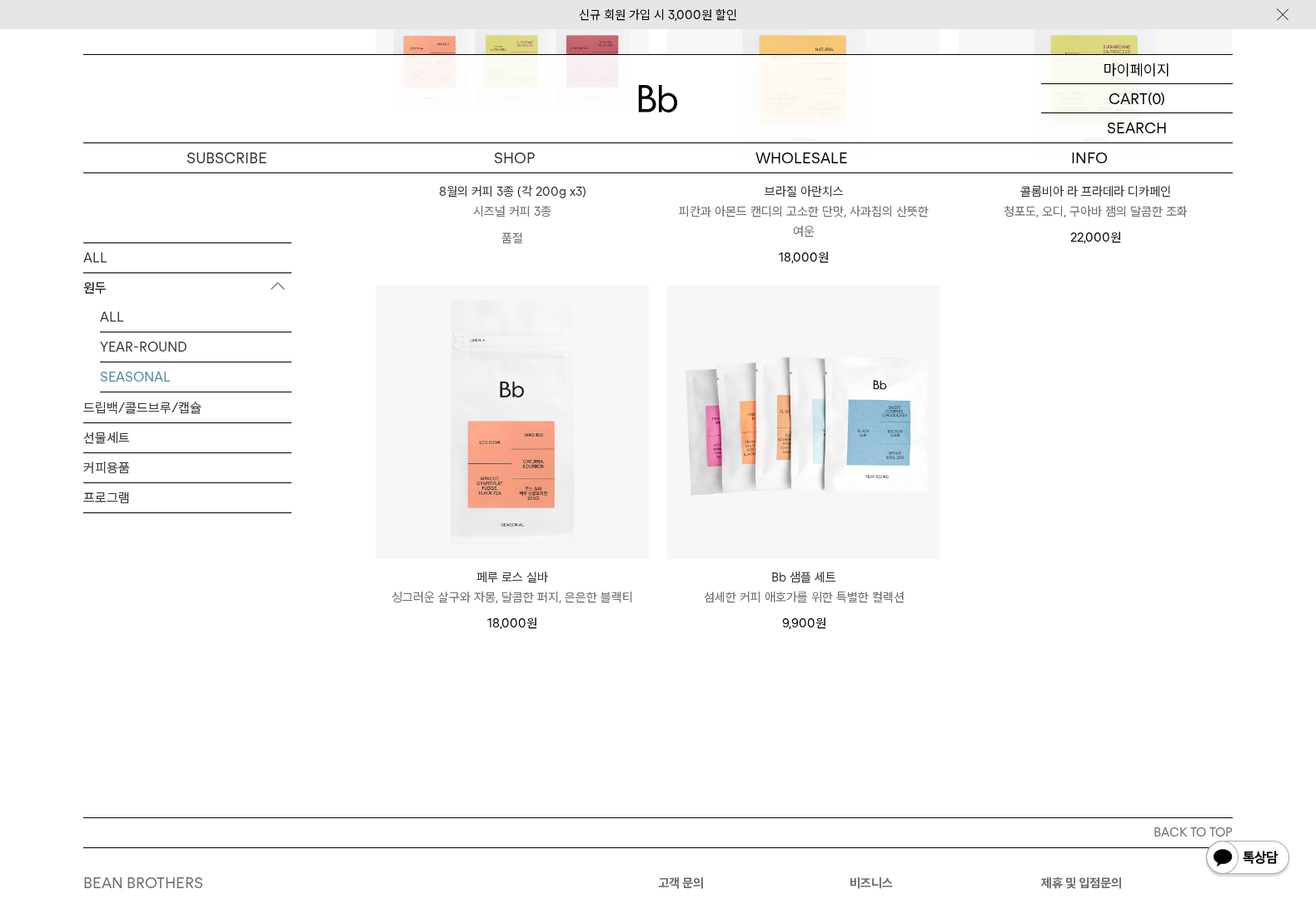
click at [1147, 62] on p "마이페이지" at bounding box center [1138, 69] width 67 height 29
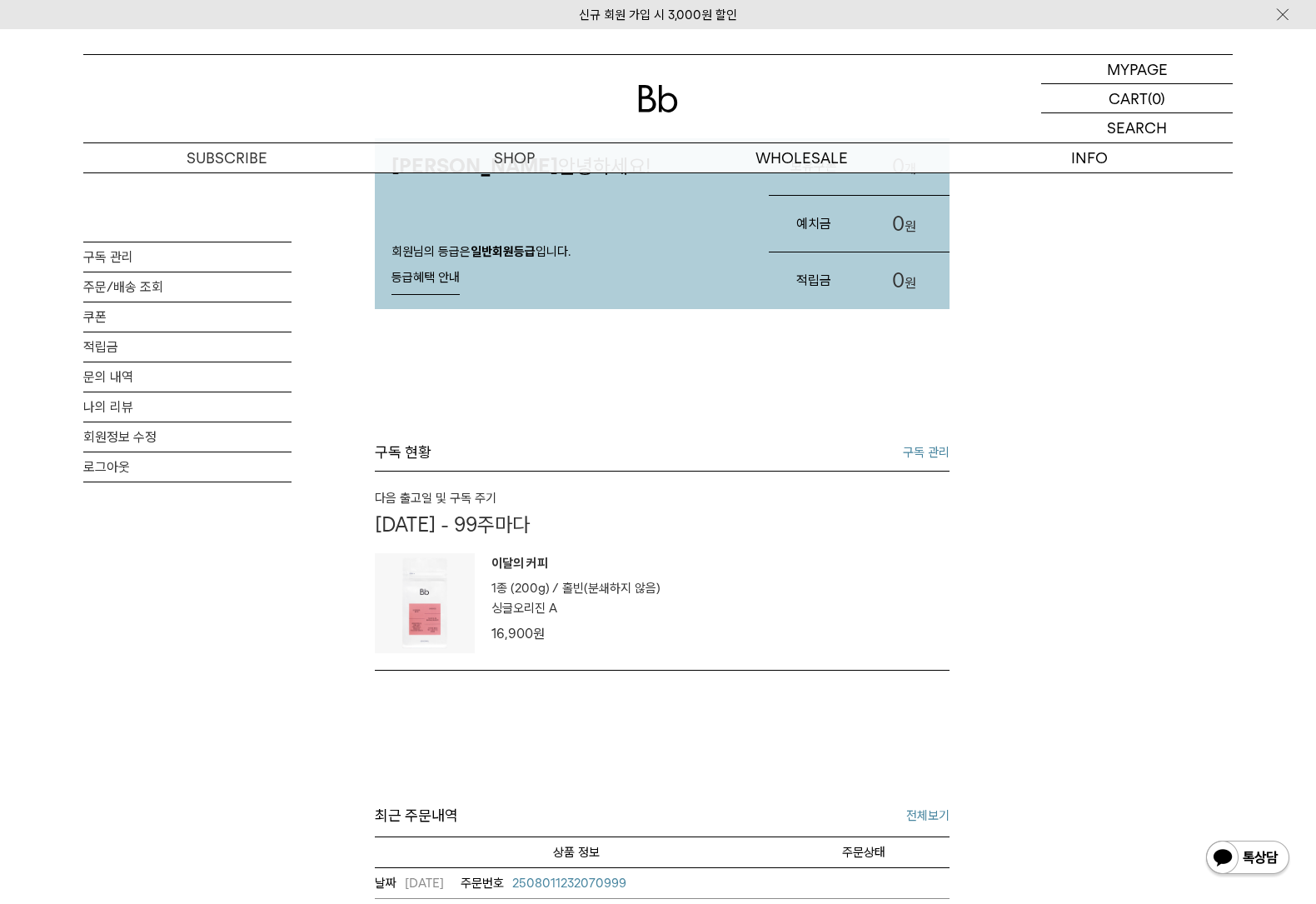
scroll to position [112, 0]
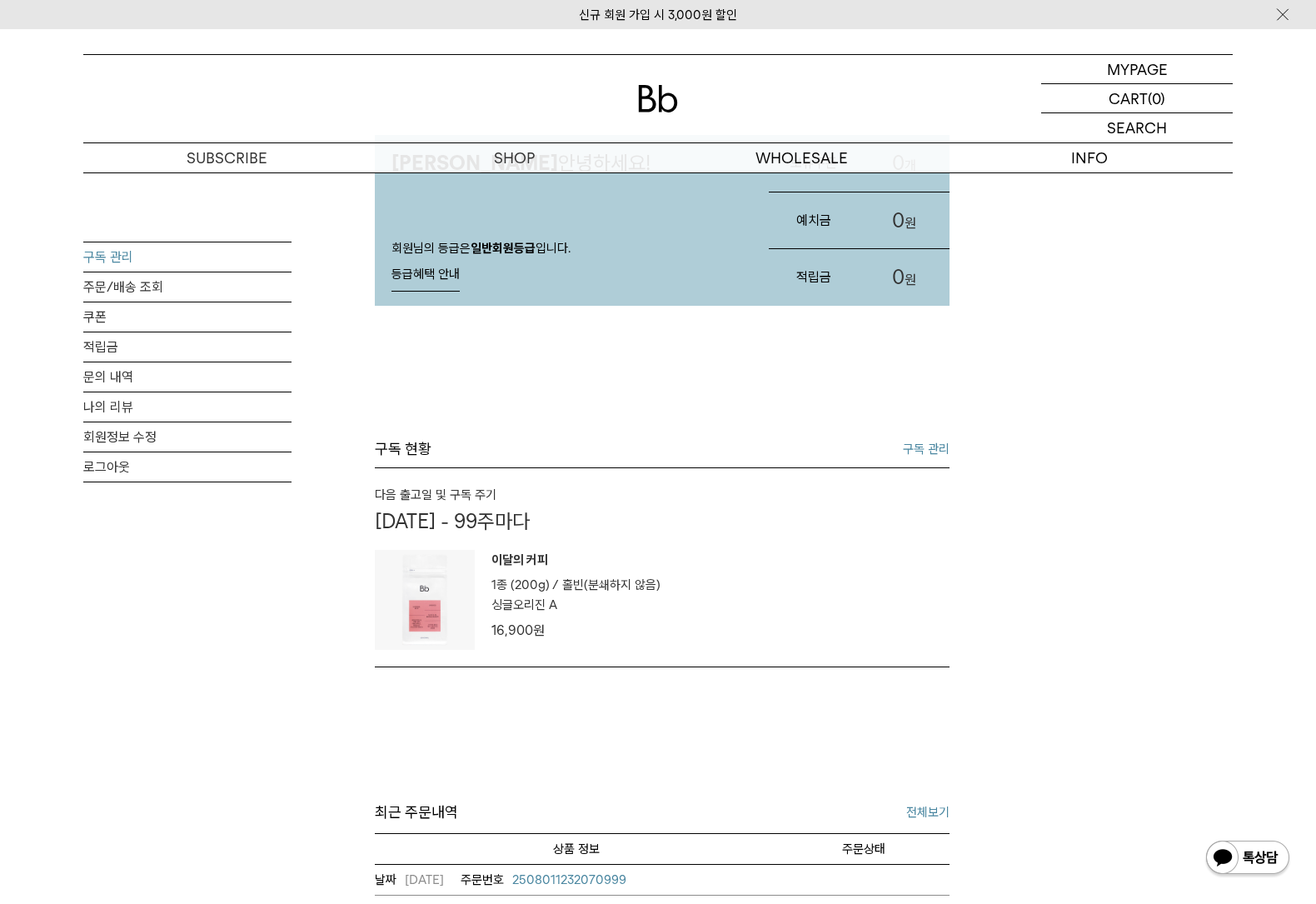
click at [147, 255] on link "구독 관리" at bounding box center [187, 257] width 208 height 30
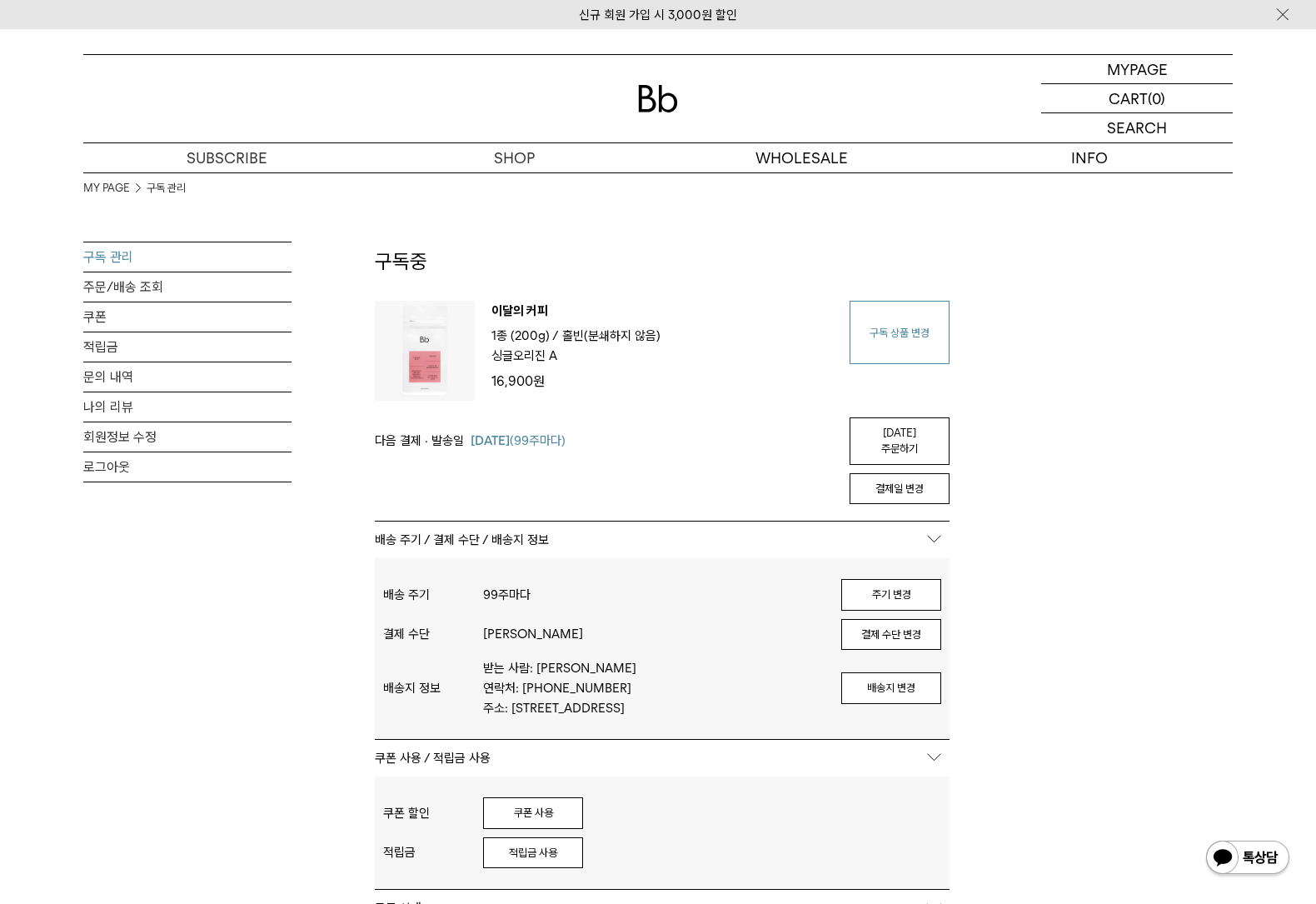
click at [900, 352] on link "구독 상품 변경" at bounding box center [899, 332] width 100 height 63
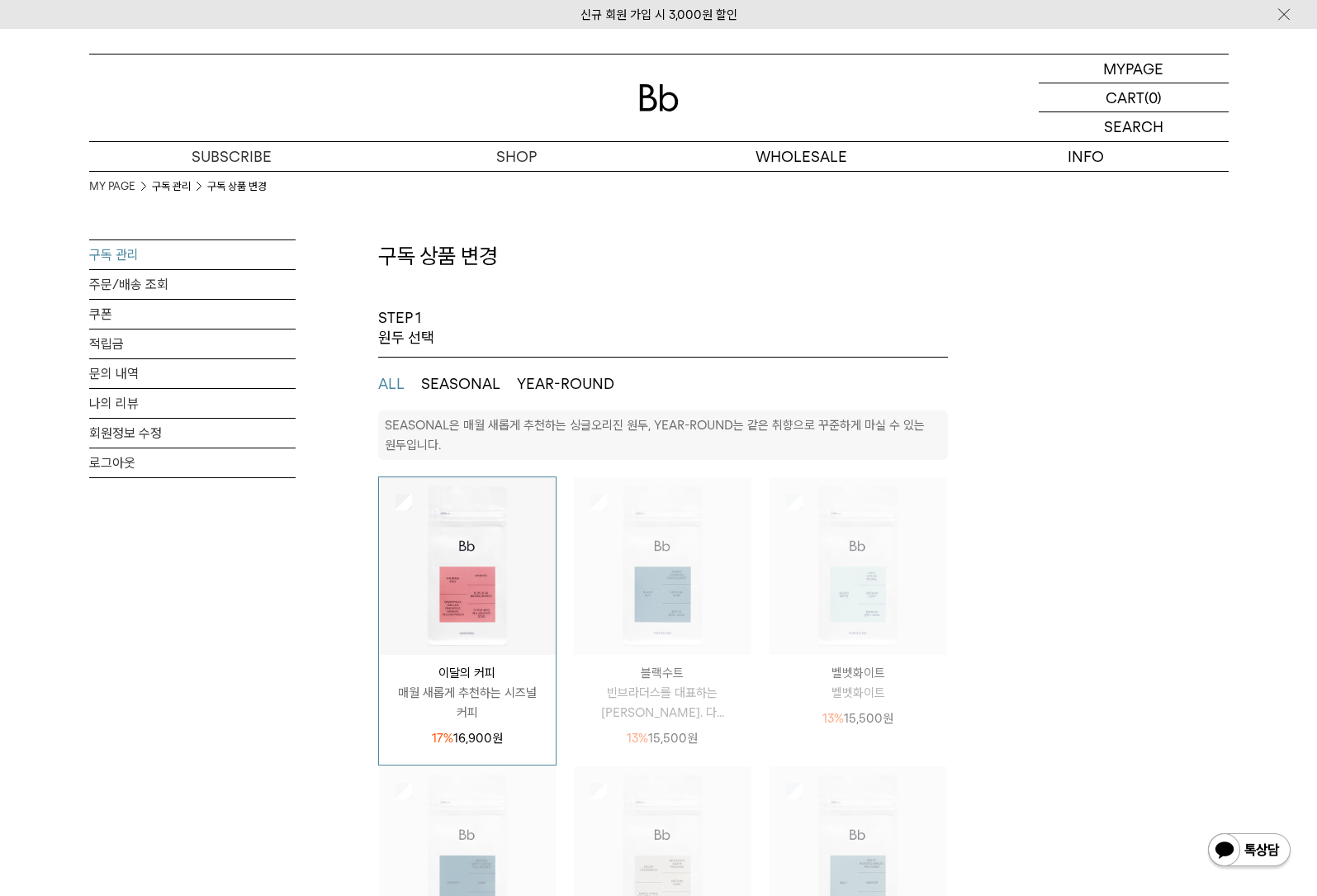
select select "**"
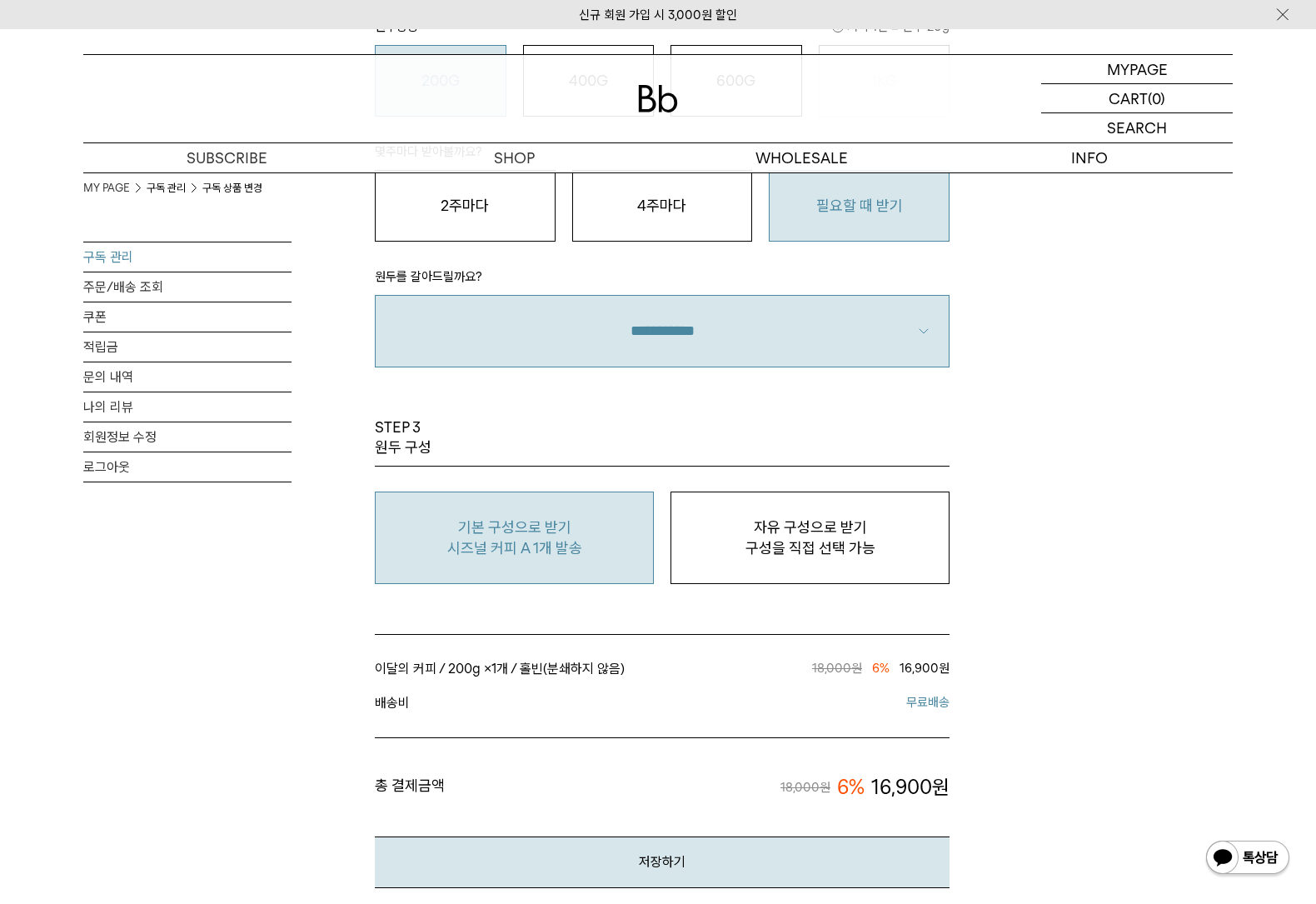
scroll to position [1262, 0]
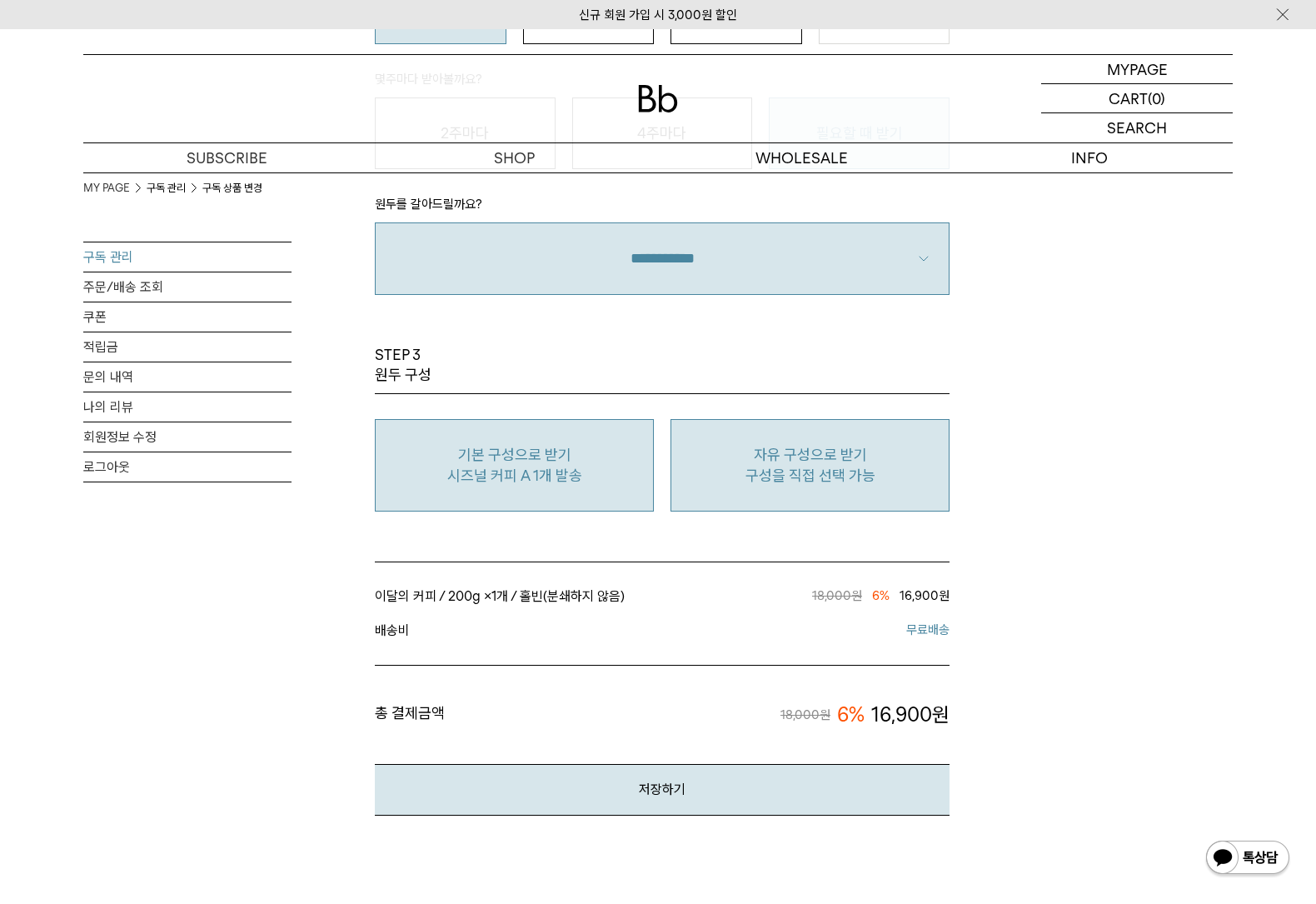
click at [817, 466] on p "구성을 직접 선택 가능" at bounding box center [810, 475] width 261 height 20
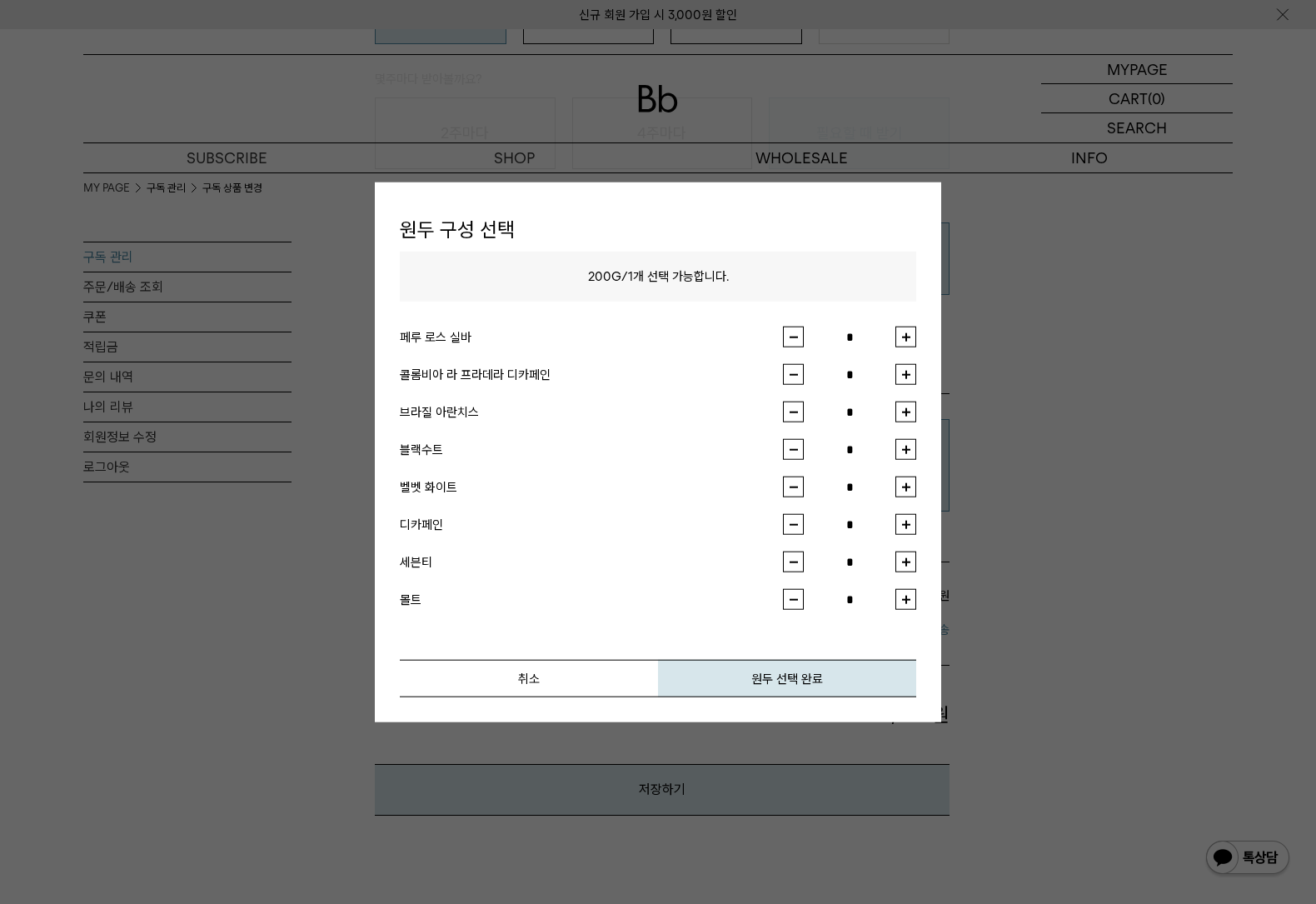
click at [913, 340] on button "button" at bounding box center [906, 336] width 21 height 21
type input "*"
click at [783, 675] on button "원두 선택 완료" at bounding box center [788, 678] width 258 height 37
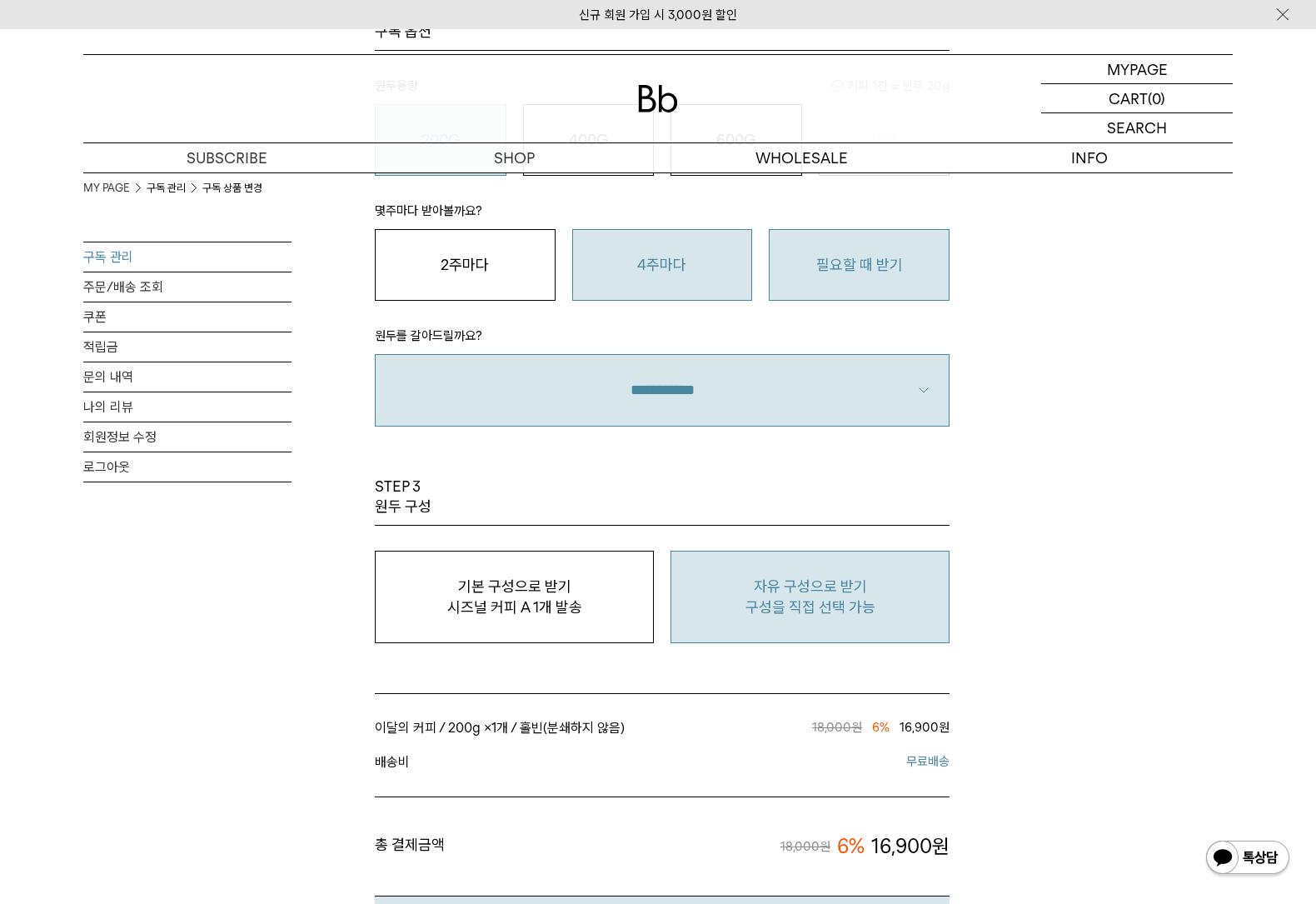
scroll to position [1473, 0]
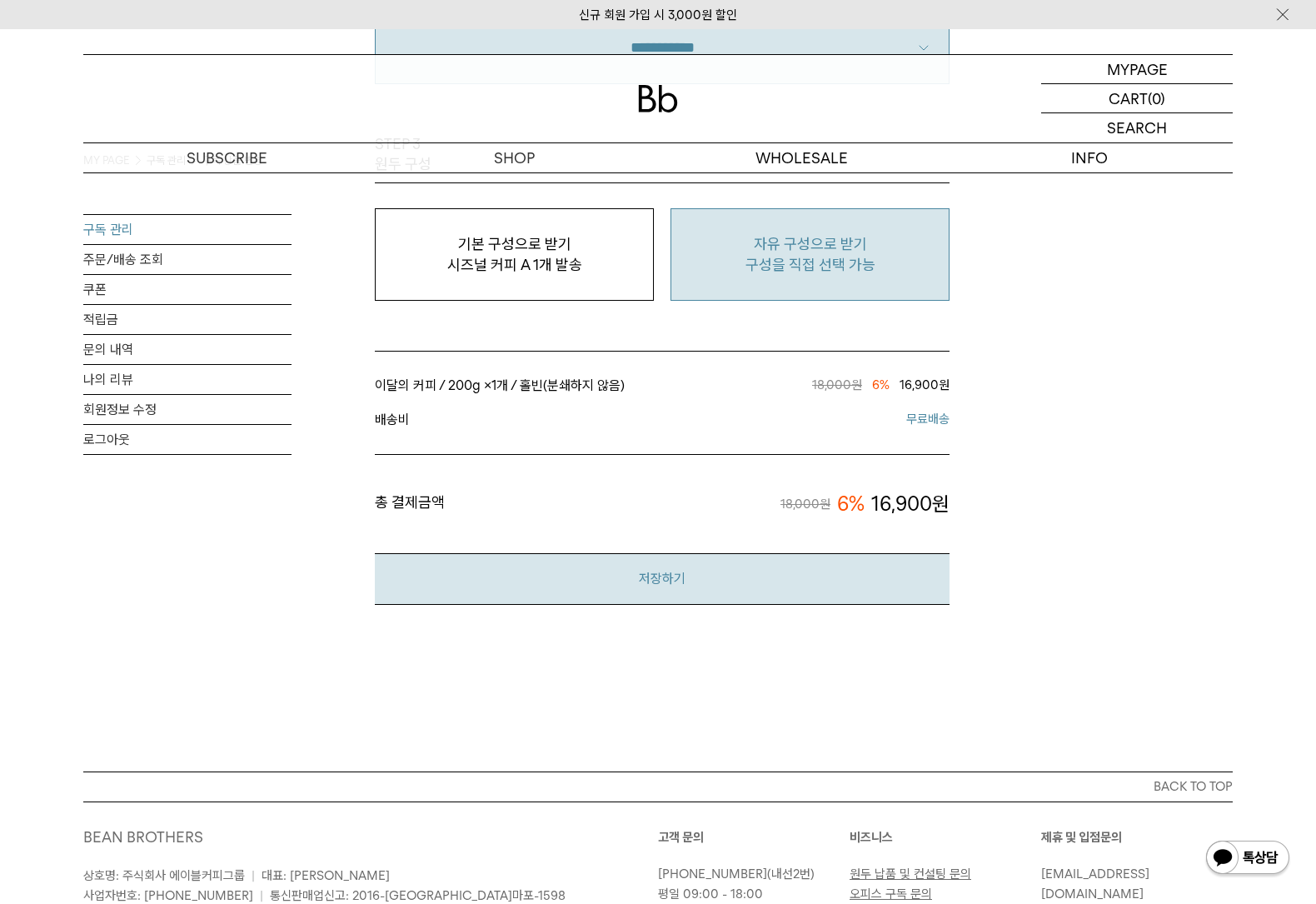
click at [669, 569] on button "저장하기" at bounding box center [661, 579] width 575 height 51
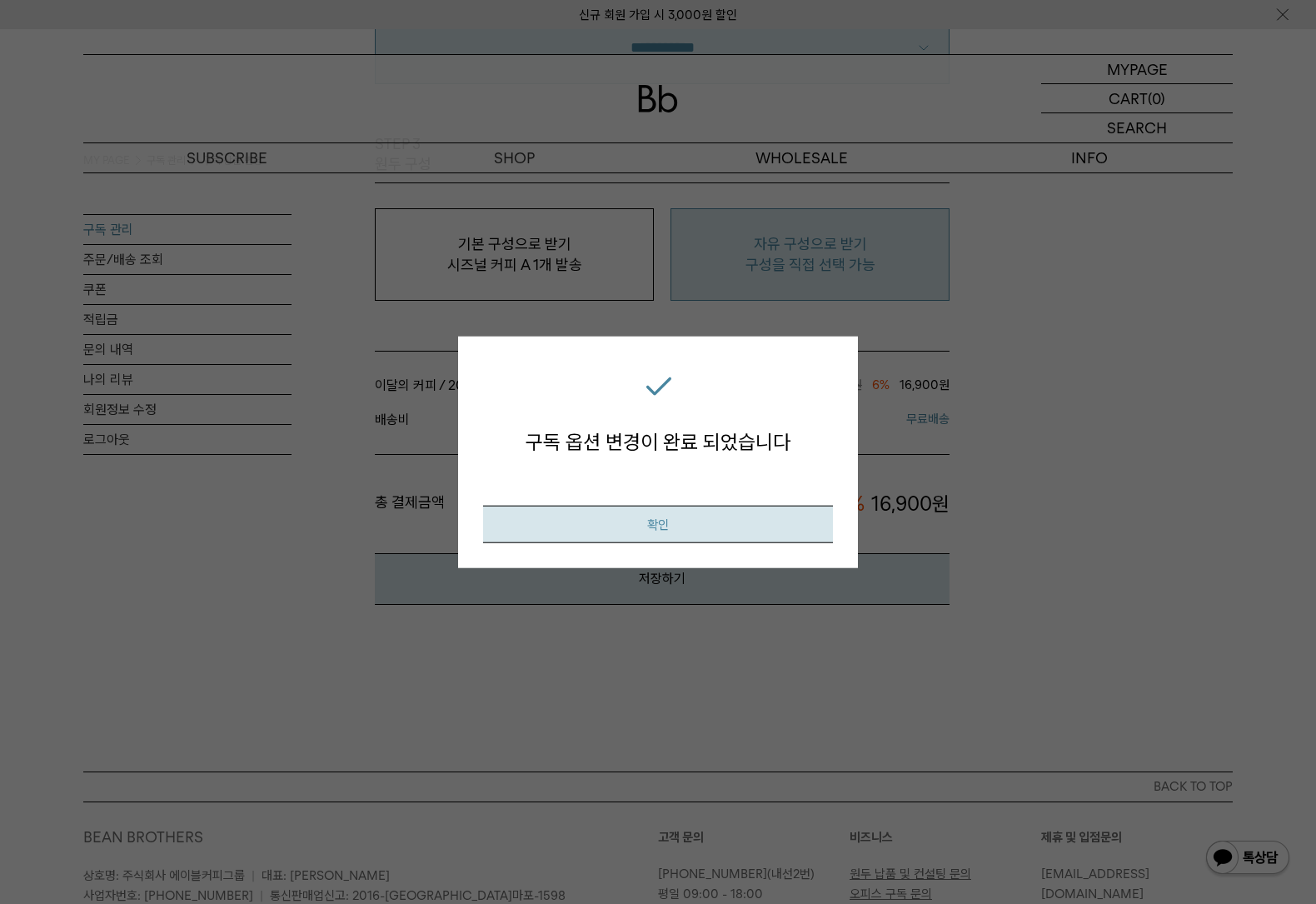
click at [679, 523] on button "확인" at bounding box center [658, 524] width 350 height 37
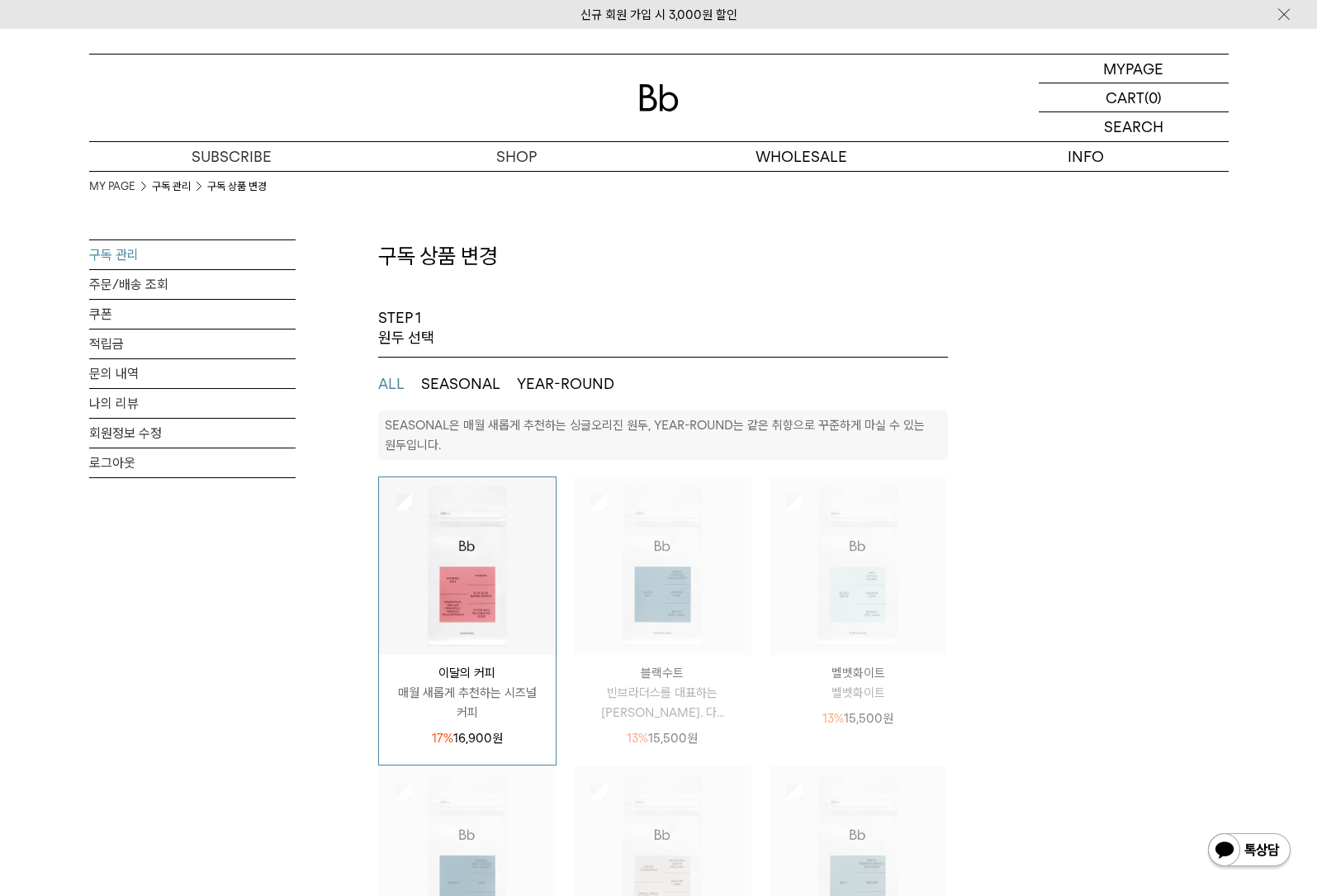
select select "**"
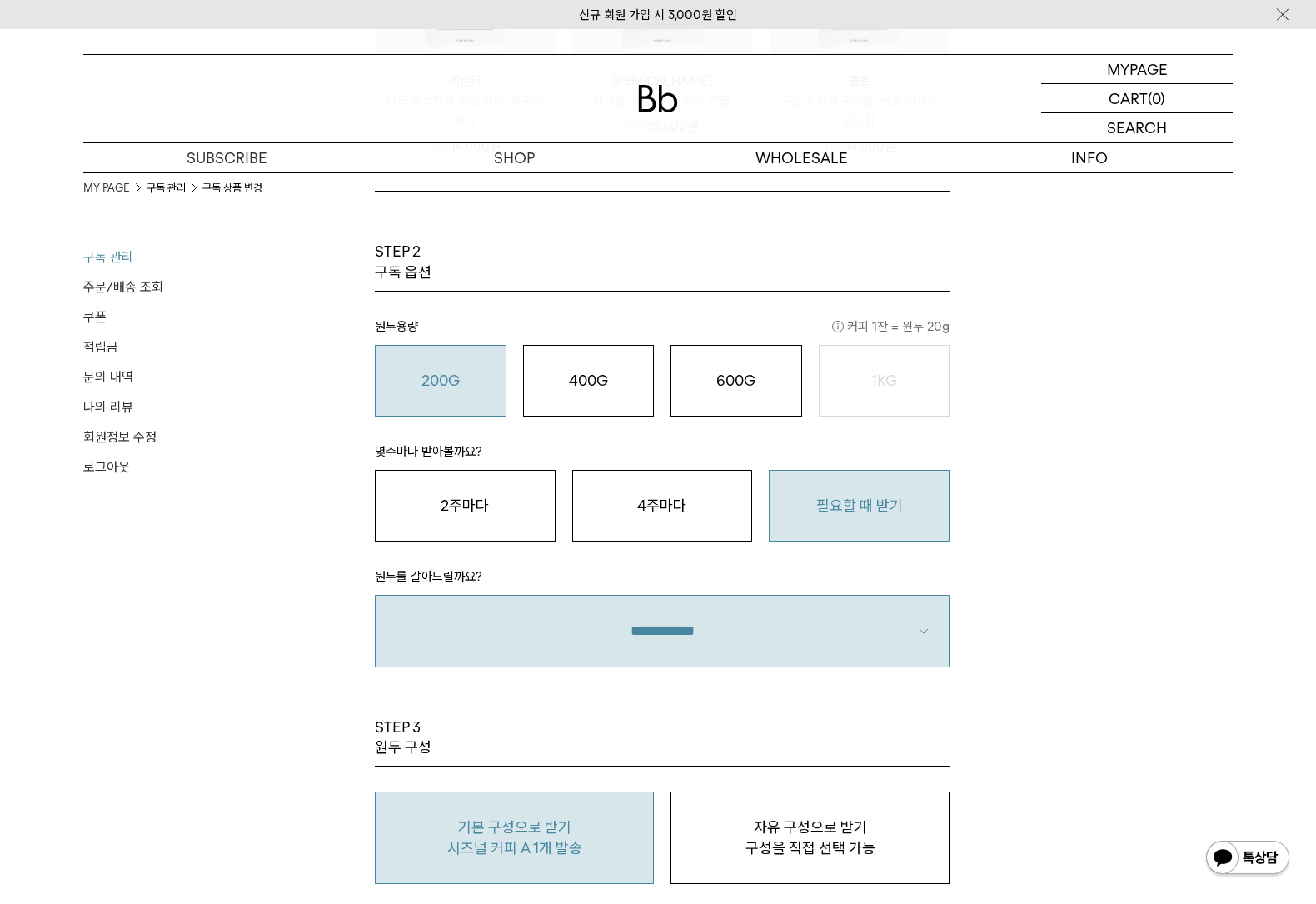
scroll to position [1017, 0]
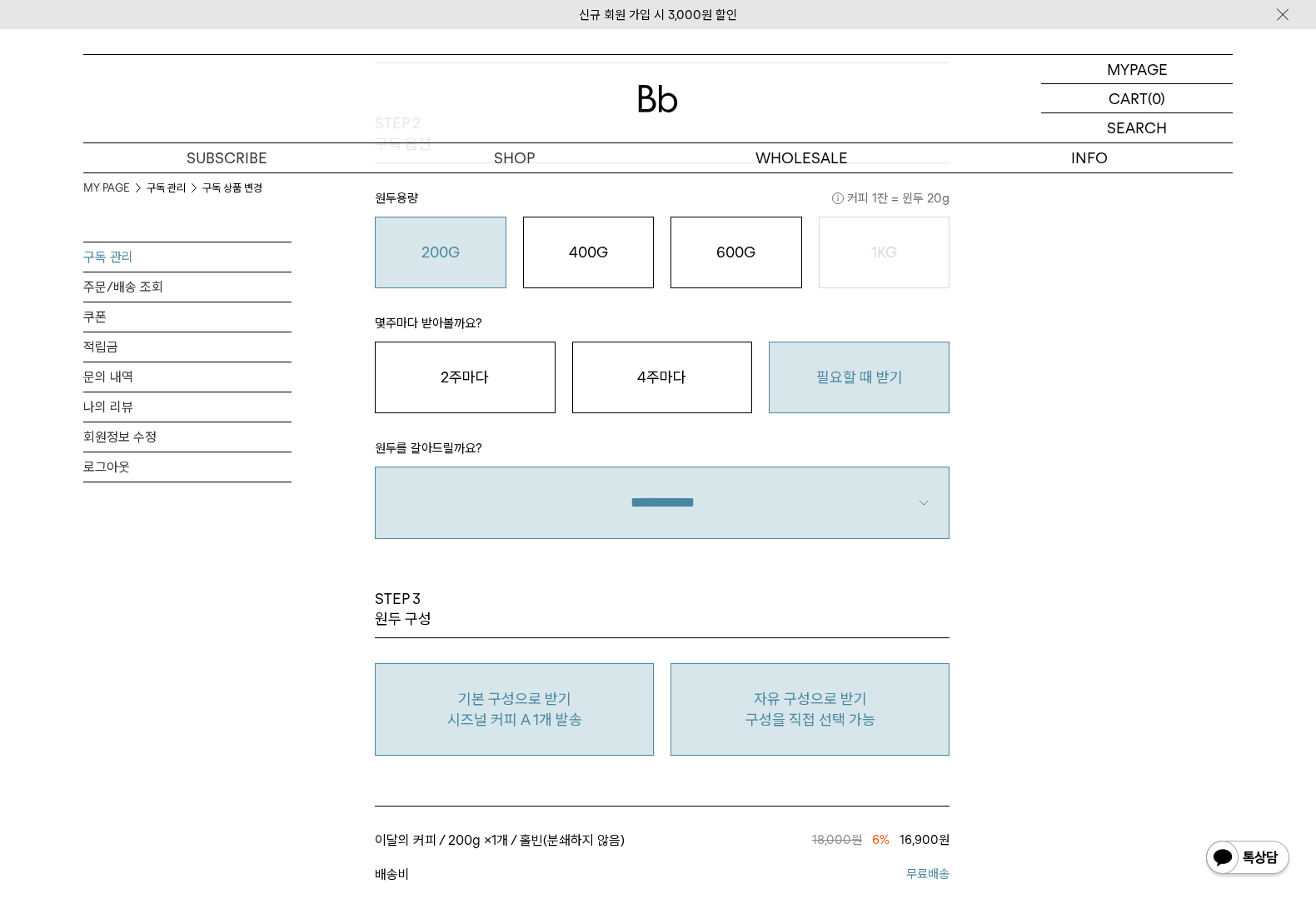
click at [795, 699] on p "자유 구성으로 받기" at bounding box center [810, 699] width 261 height 20
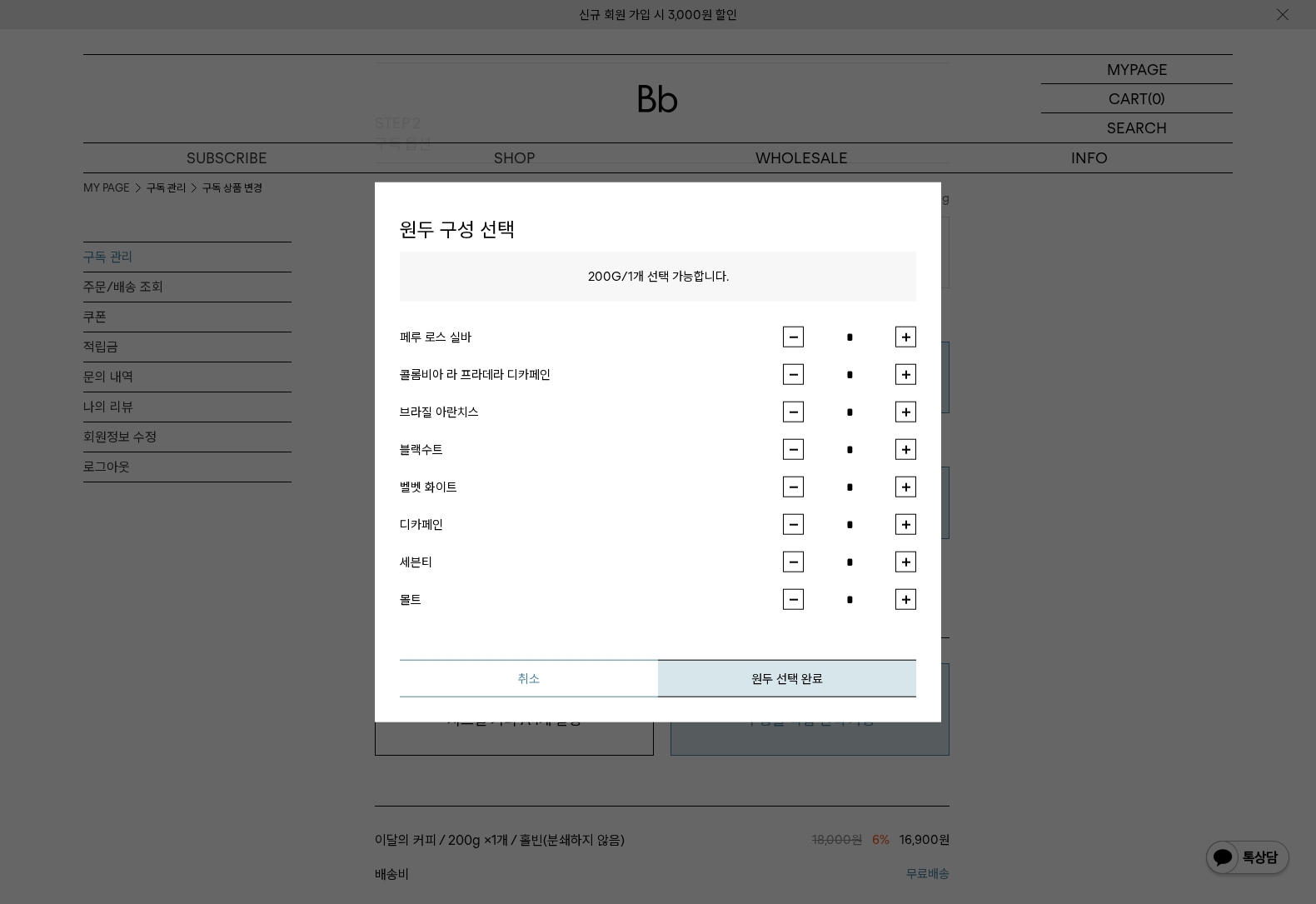
click at [606, 681] on button "취소" at bounding box center [529, 678] width 258 height 37
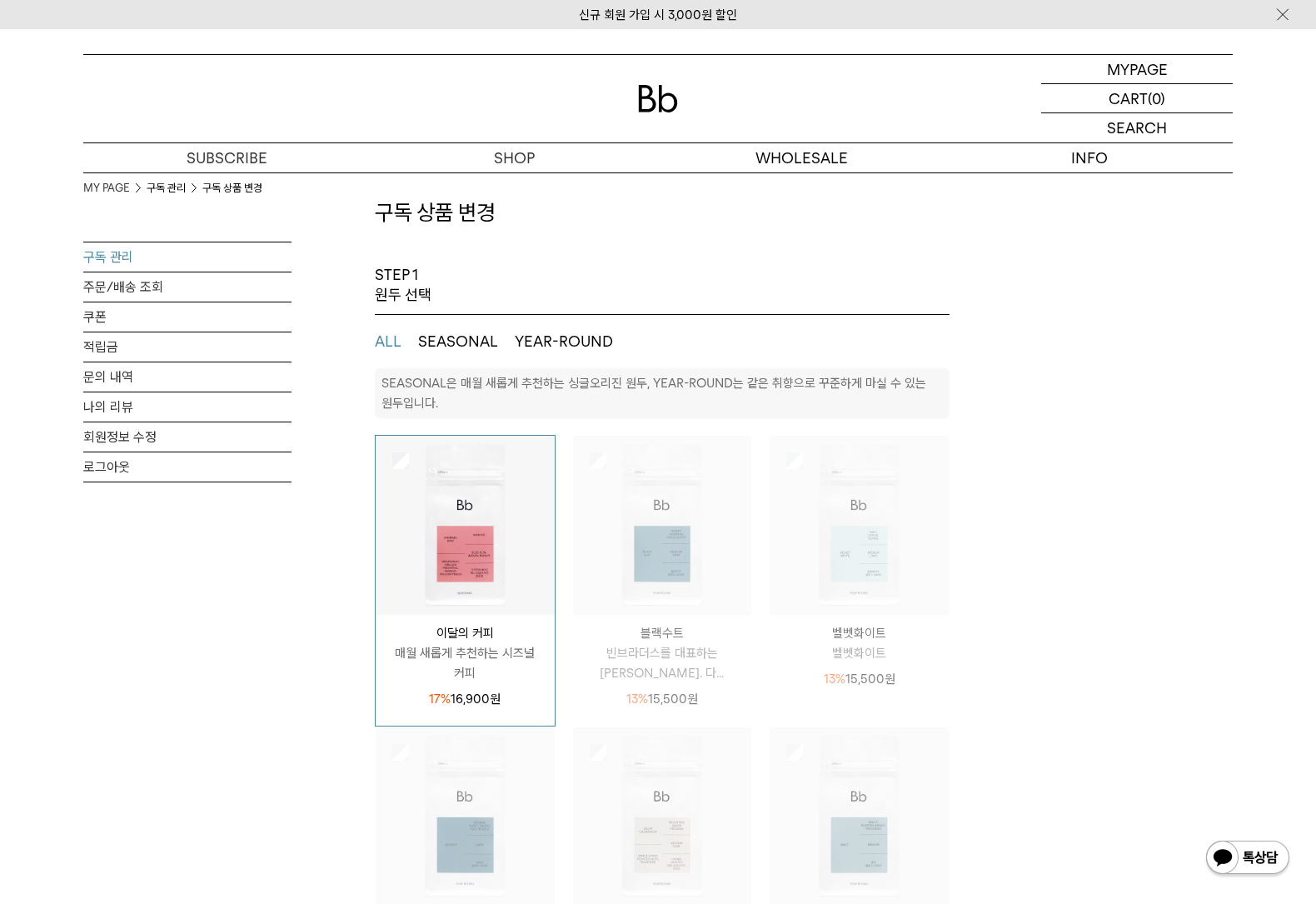
scroll to position [0, 0]
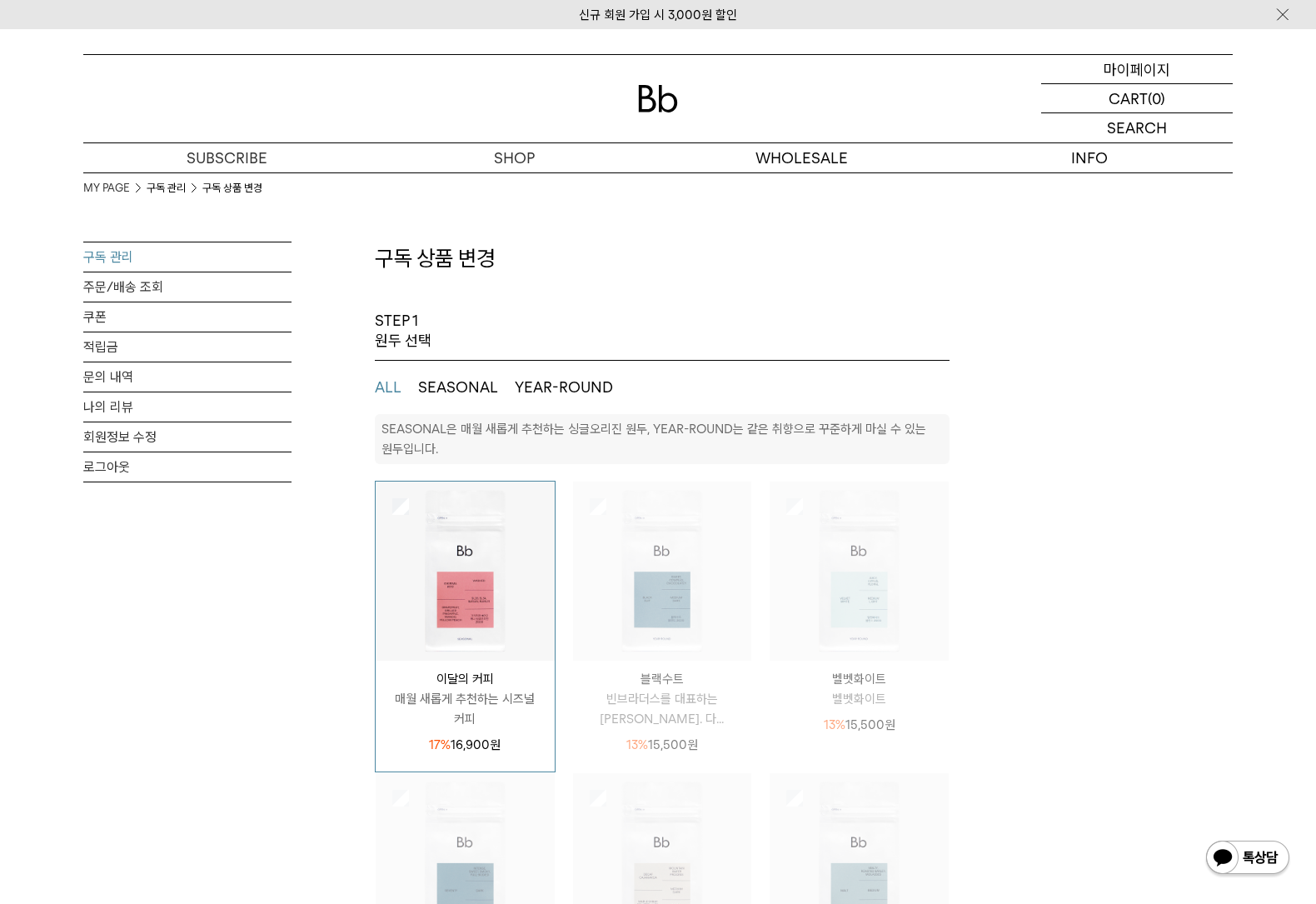
click at [1175, 58] on div "MYPAGE 마이페이지" at bounding box center [1138, 69] width 191 height 29
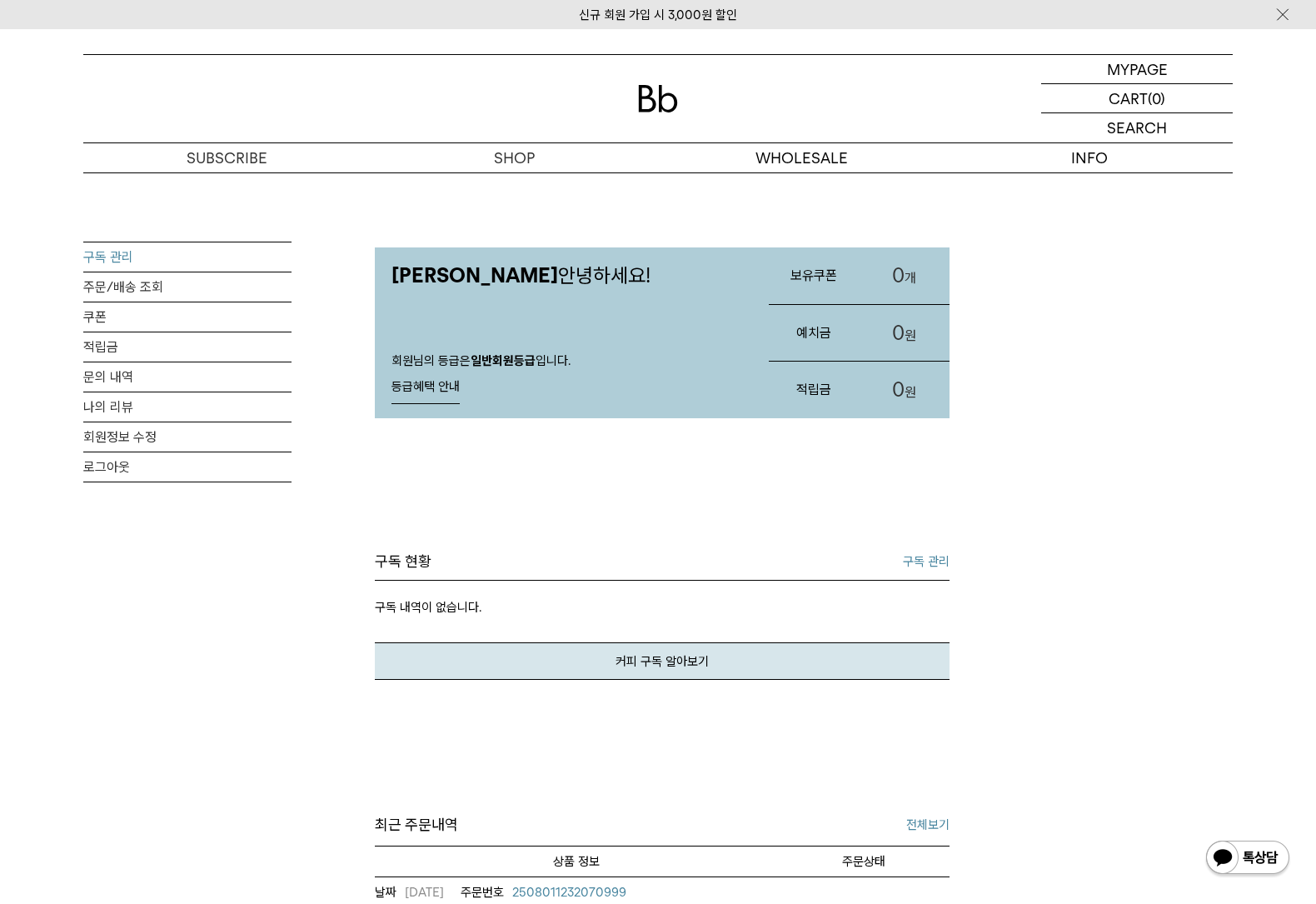
click at [150, 250] on link "구독 관리" at bounding box center [187, 257] width 208 height 30
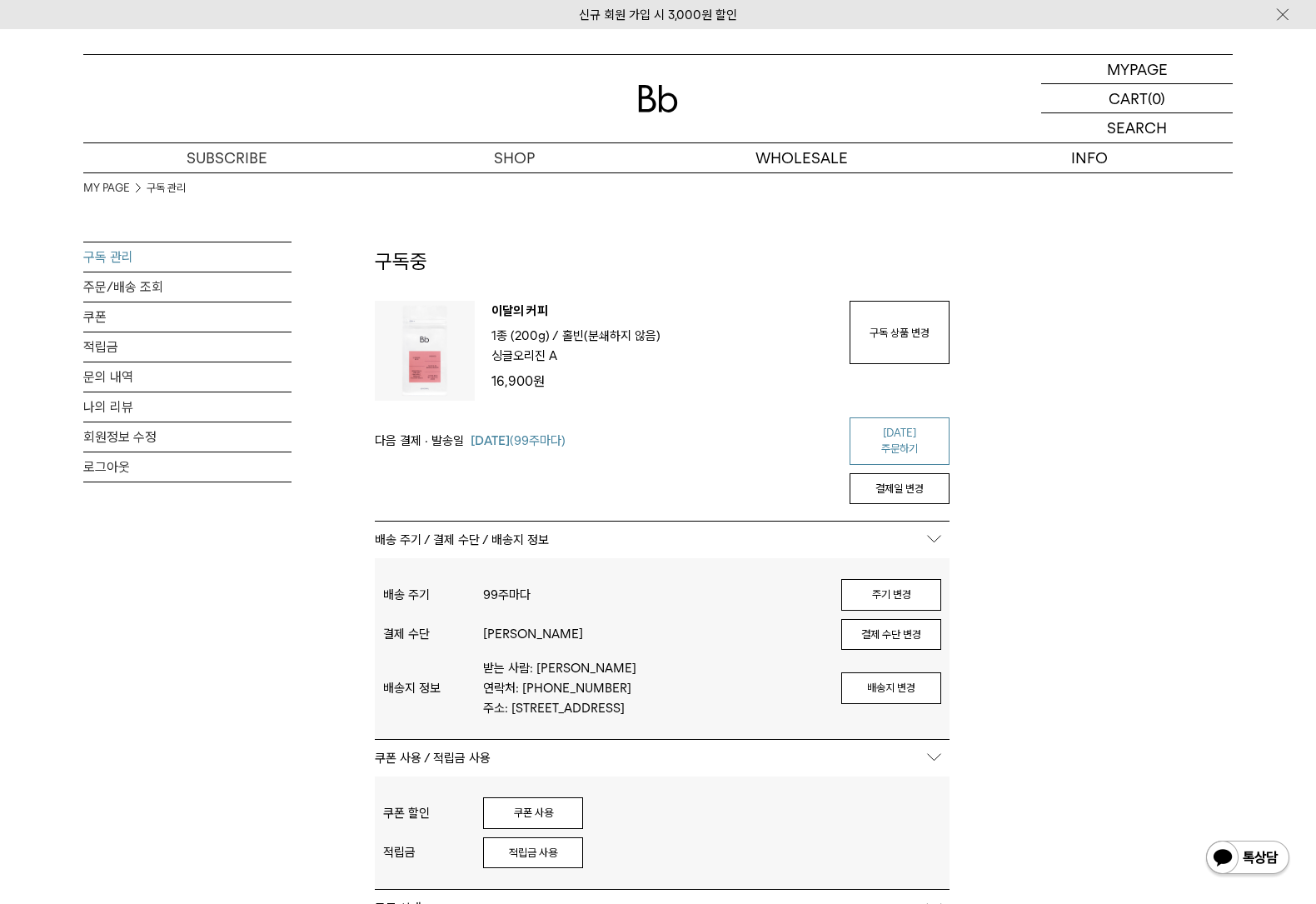
click at [869, 438] on link "[DATE] 주문하기" at bounding box center [899, 441] width 100 height 47
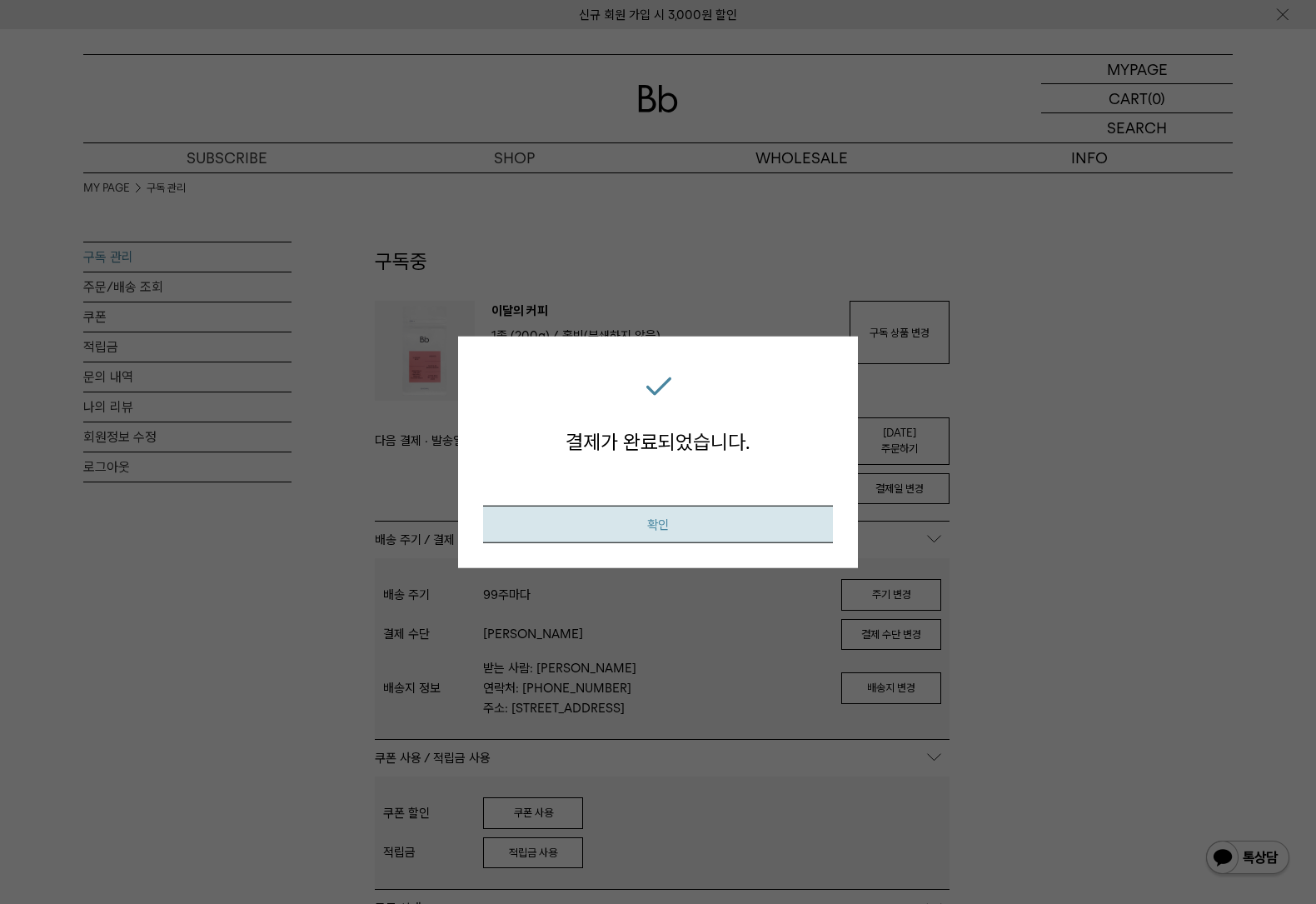
click at [732, 532] on button "확인" at bounding box center [658, 524] width 350 height 37
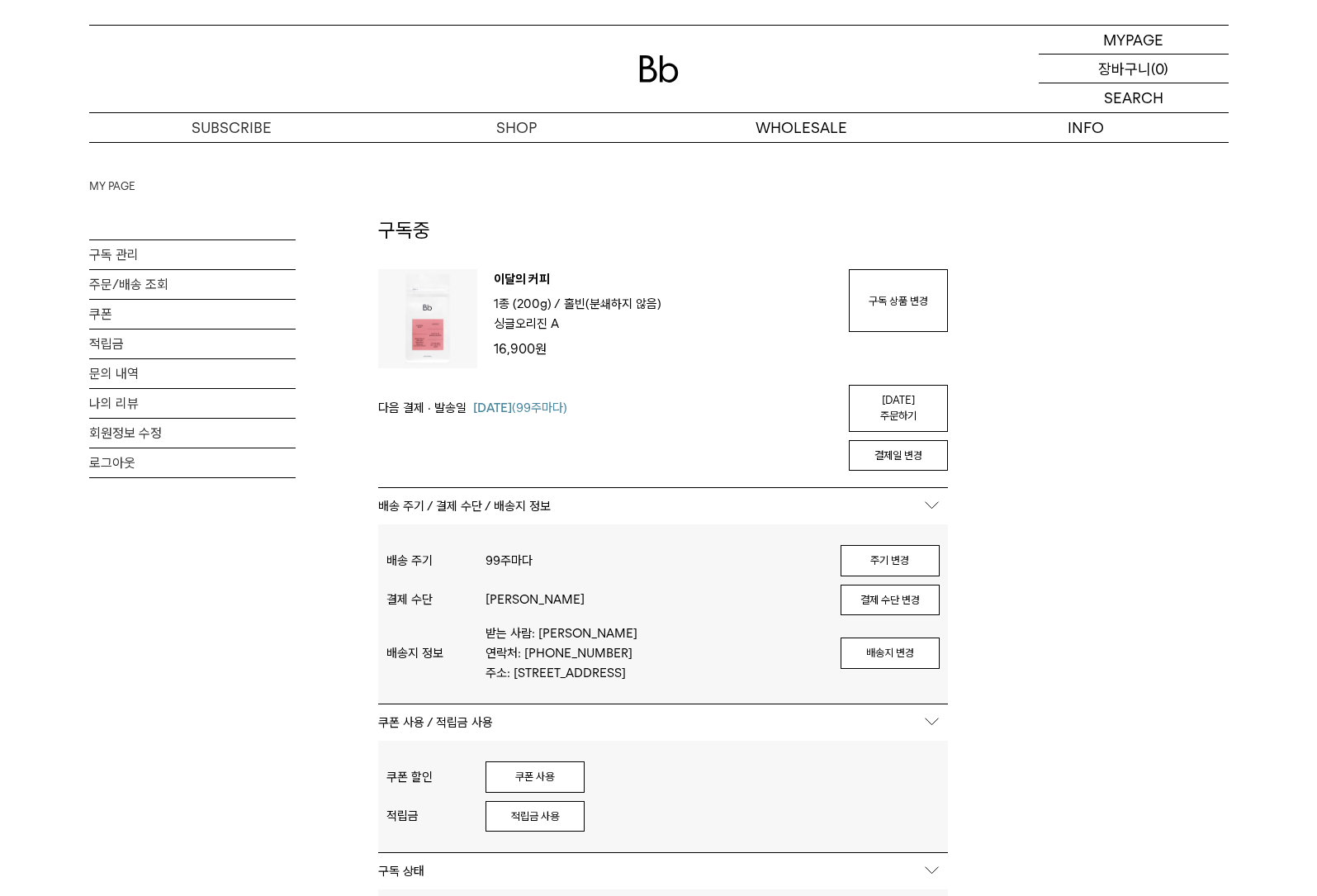
click at [1127, 56] on p "장바구니" at bounding box center [1125, 68] width 53 height 28
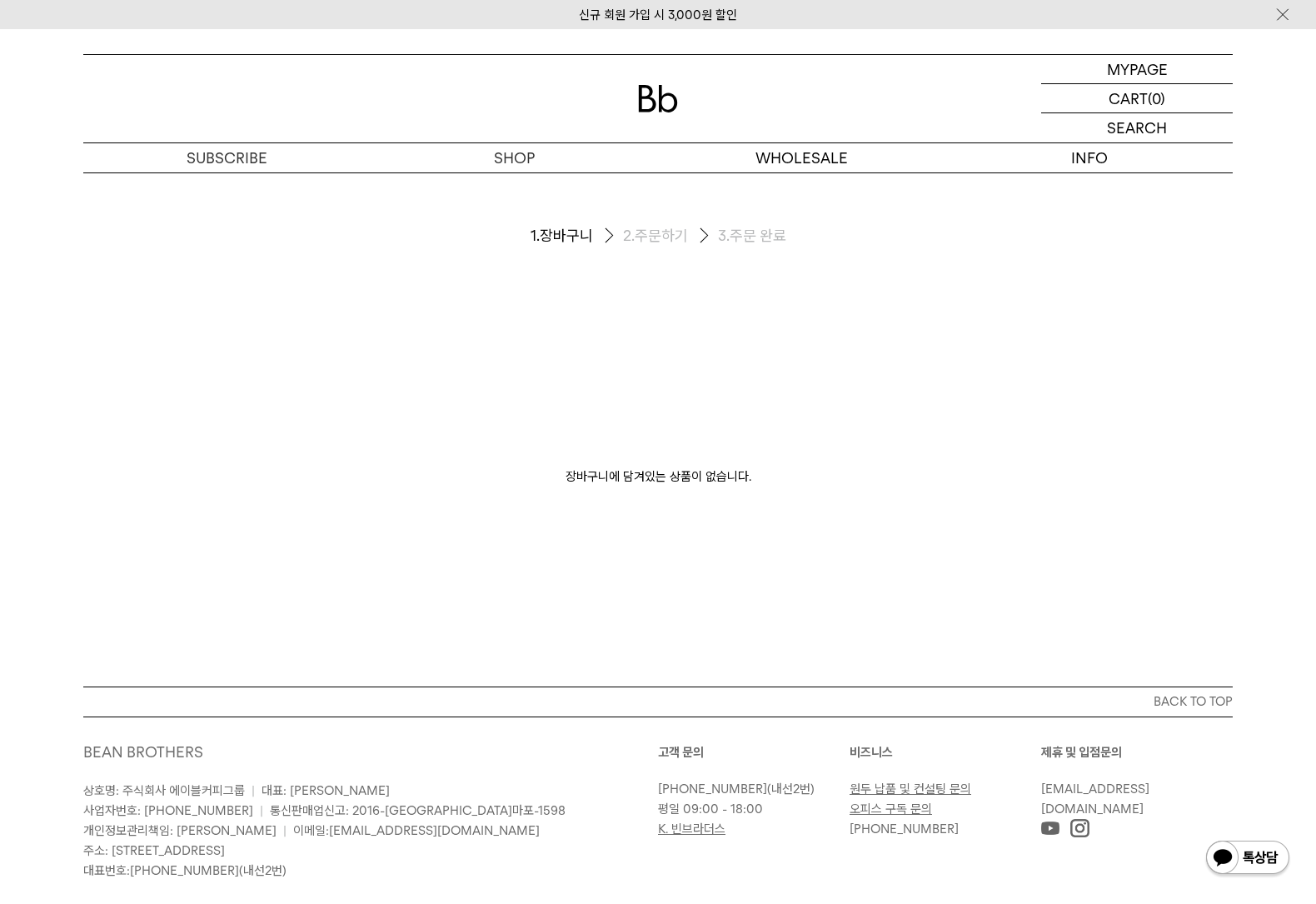
click at [1157, 52] on div "MYPAGE 마이페이지 LOGOUT 로그아웃 CART 장바구니 (0) SEARCH 검색 검색폼 ** 추천상품" at bounding box center [658, 102] width 1316 height 144
click at [1156, 56] on p "마이페이지" at bounding box center [1138, 69] width 67 height 29
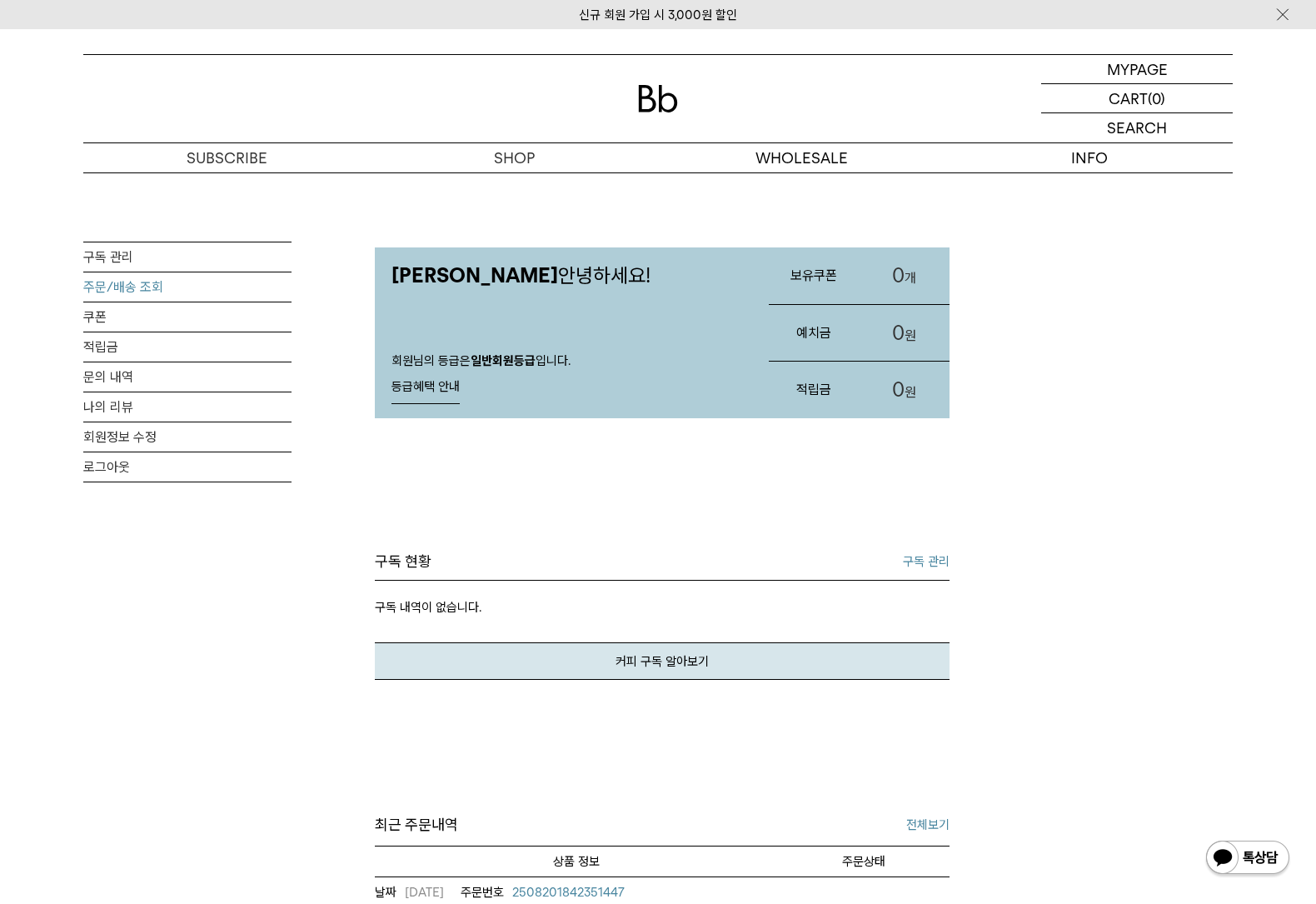
click at [148, 298] on link "주문/배송 조회" at bounding box center [187, 287] width 208 height 30
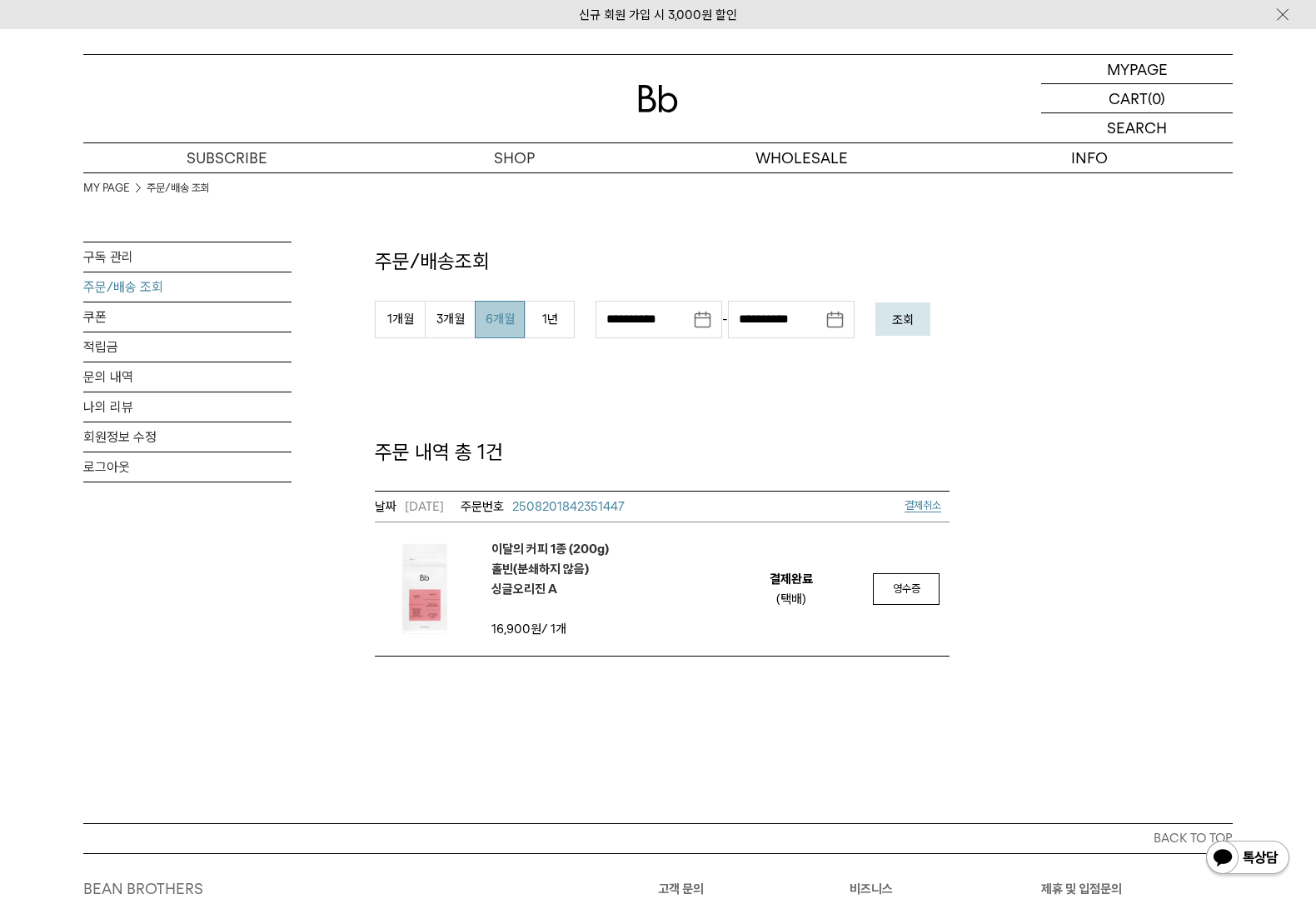
click at [501, 332] on button "6개월" at bounding box center [500, 319] width 50 height 37
type input "**********"
click at [909, 331] on button "조회" at bounding box center [903, 319] width 55 height 34
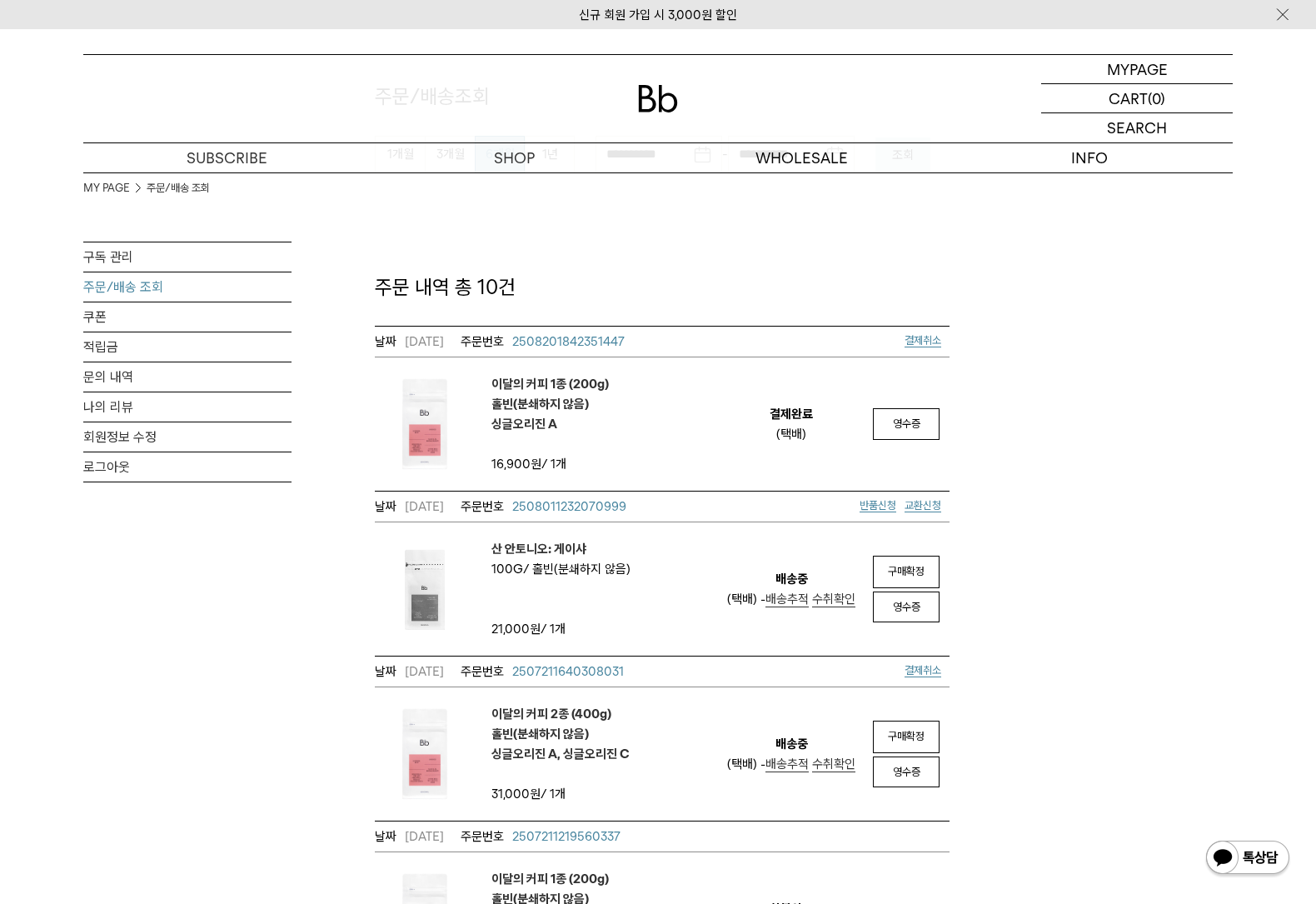
scroll to position [166, 0]
